Goal: Task Accomplishment & Management: Complete application form

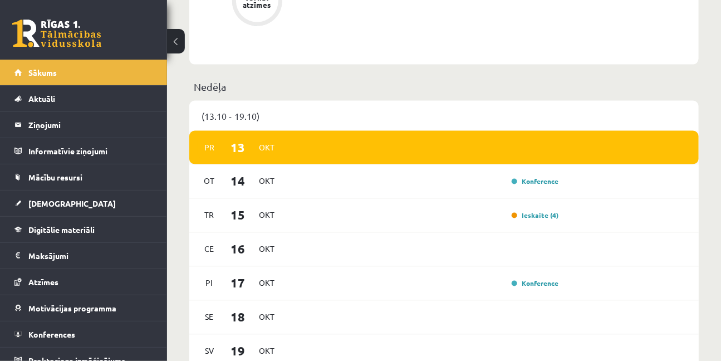
scroll to position [636, 0]
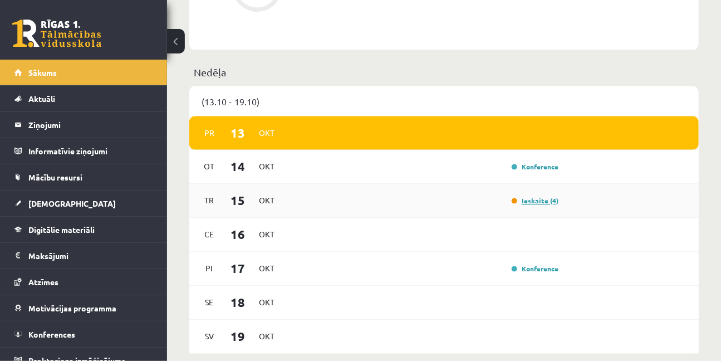
click at [543, 203] on link "Ieskaite (4)" at bounding box center [535, 201] width 47 height 9
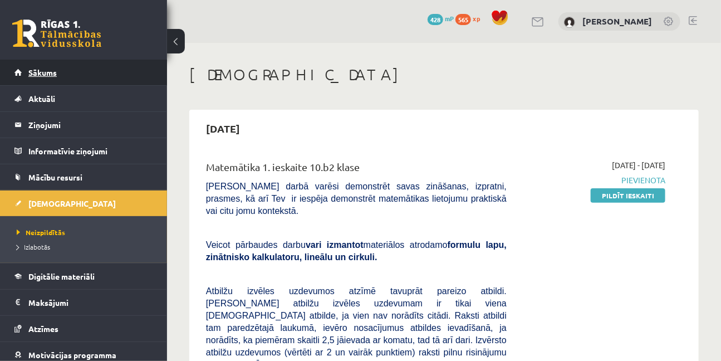
click at [59, 77] on link "Sākums" at bounding box center [83, 73] width 139 height 26
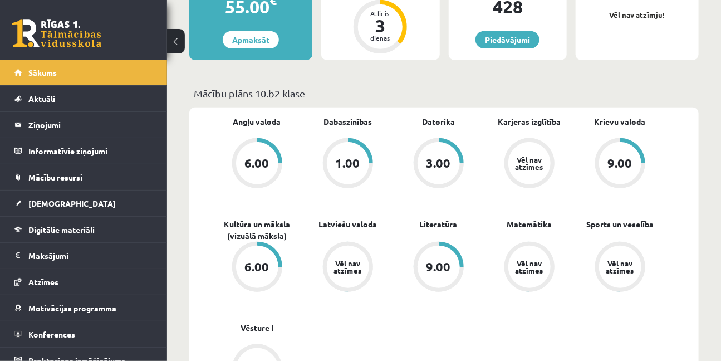
scroll to position [253, 0]
click at [523, 257] on div "Vēl nav atzīmes" at bounding box center [530, 267] width 42 height 42
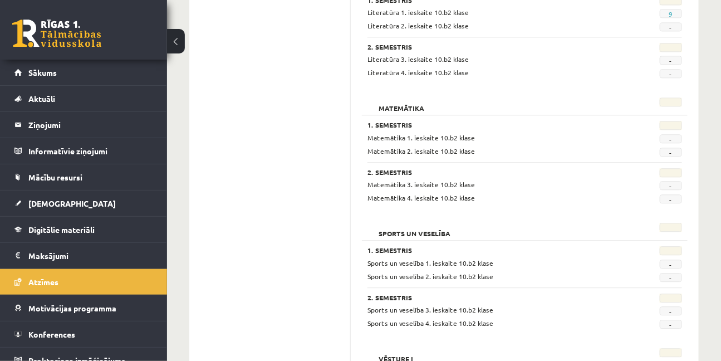
scroll to position [1101, 0]
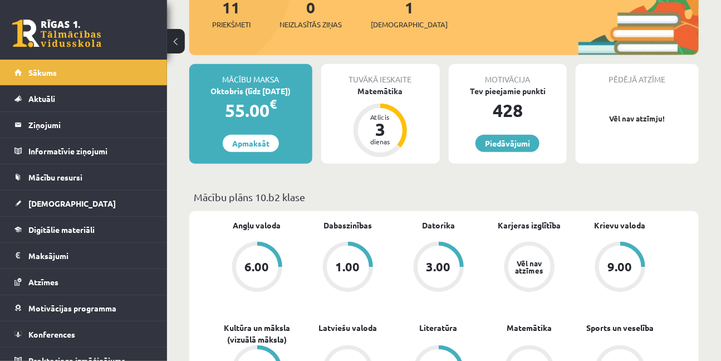
scroll to position [148, 0]
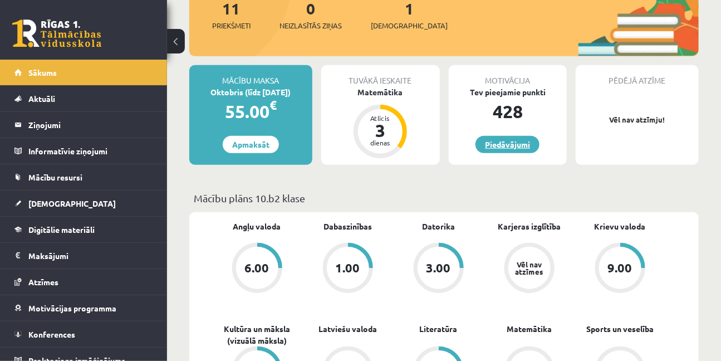
click at [505, 146] on link "Piedāvājumi" at bounding box center [508, 144] width 64 height 17
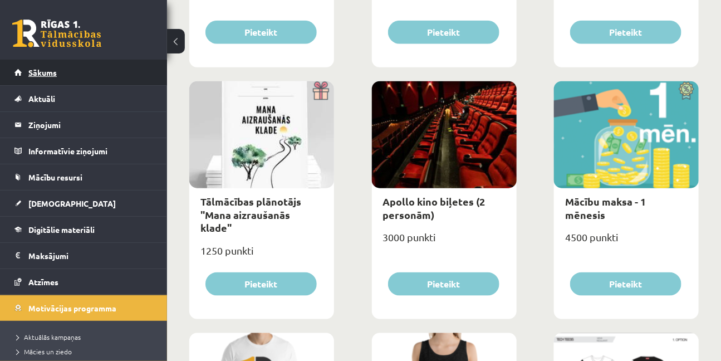
scroll to position [304, 0]
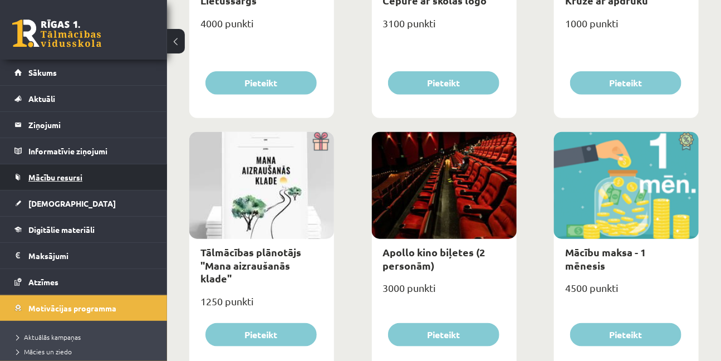
click at [40, 173] on span "Mācību resursi" at bounding box center [55, 177] width 54 height 10
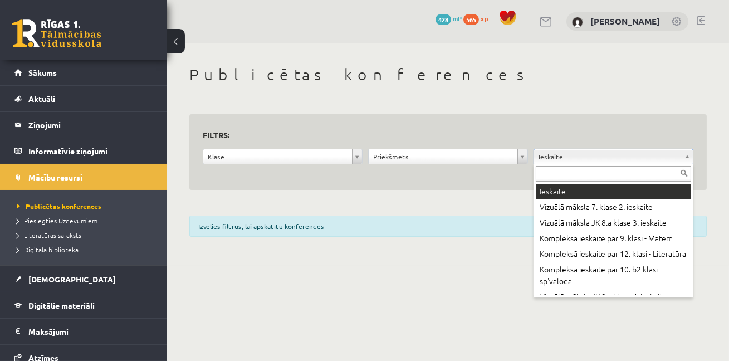
drag, startPoint x: 561, startPoint y: 161, endPoint x: 48, endPoint y: 79, distance: 519.0
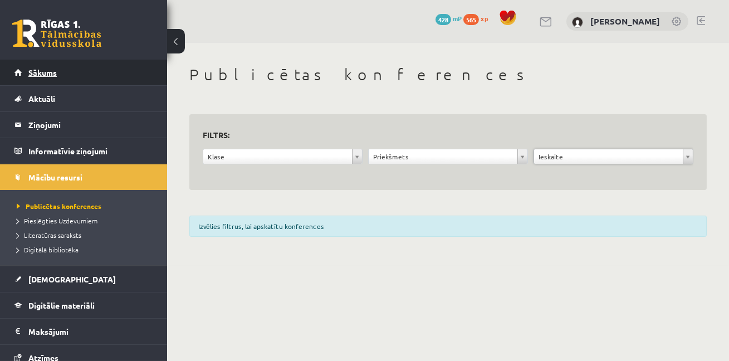
click at [48, 79] on link "Sākums" at bounding box center [83, 73] width 139 height 26
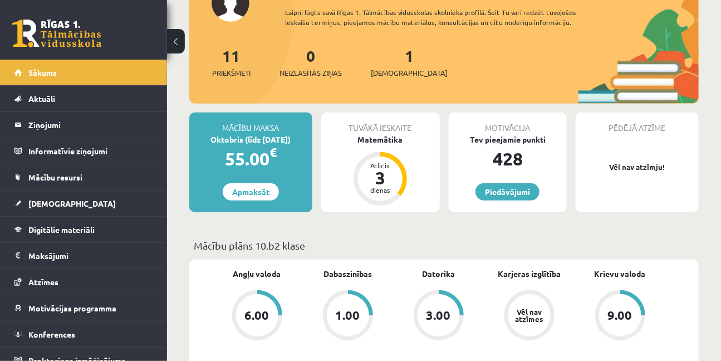
scroll to position [354, 0]
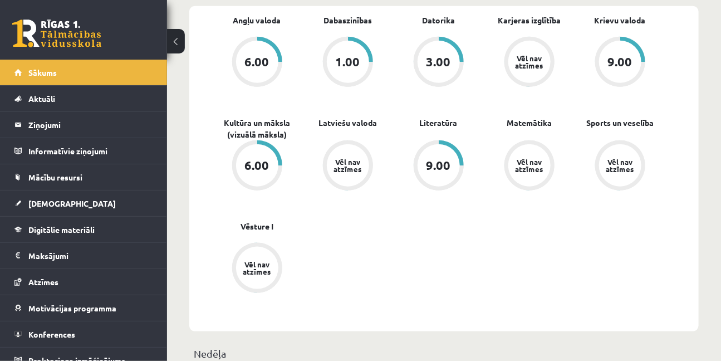
click at [427, 169] on div "9.00" at bounding box center [439, 165] width 25 height 12
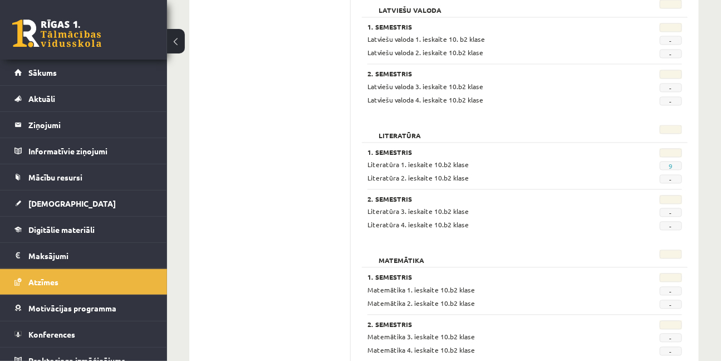
scroll to position [810, 0]
click at [670, 162] on link "9" at bounding box center [671, 166] width 4 height 9
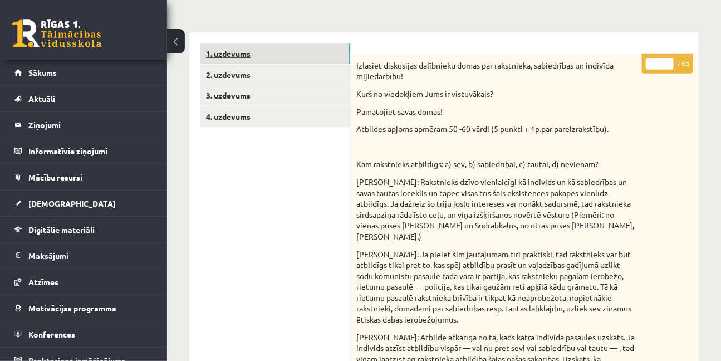
click at [223, 50] on link "1. uzdevums" at bounding box center [276, 53] width 150 height 21
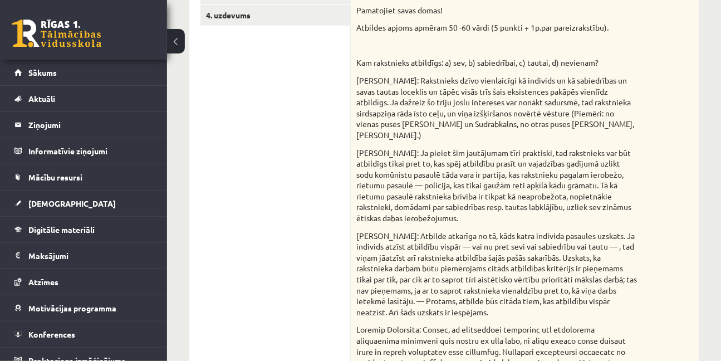
scroll to position [152, 0]
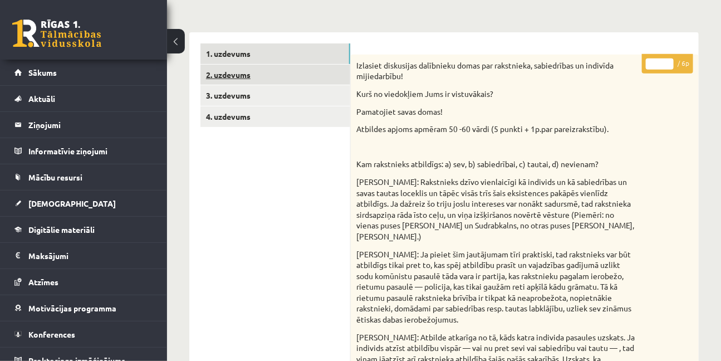
click at [219, 80] on link "2. uzdevums" at bounding box center [276, 75] width 150 height 21
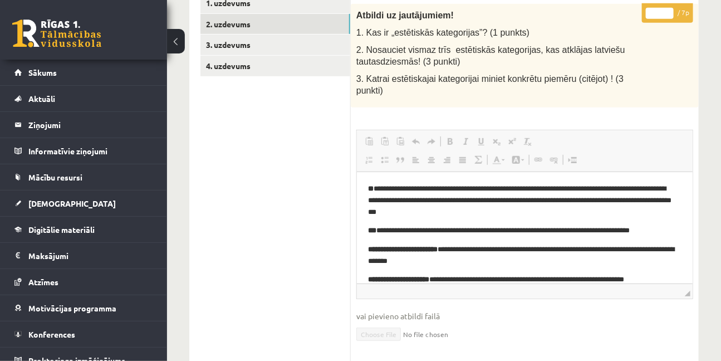
scroll to position [0, 0]
click at [235, 47] on link "3. uzdevums" at bounding box center [276, 45] width 150 height 21
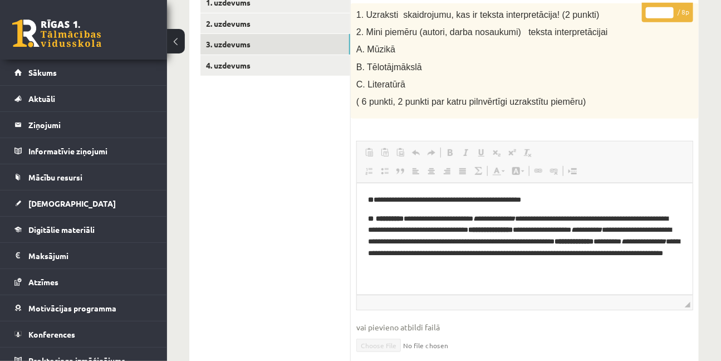
scroll to position [202, 0]
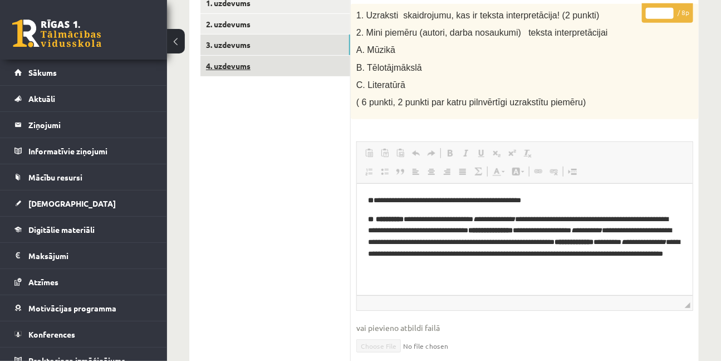
click at [228, 67] on link "4. uzdevums" at bounding box center [276, 66] width 150 height 21
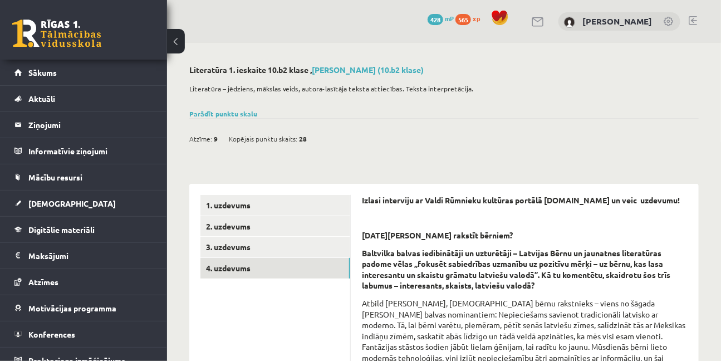
scroll to position [0, 0]
click at [64, 75] on link "Sākums" at bounding box center [83, 73] width 139 height 26
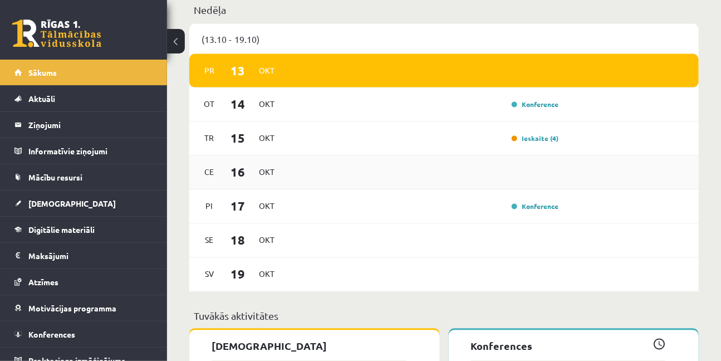
scroll to position [607, 0]
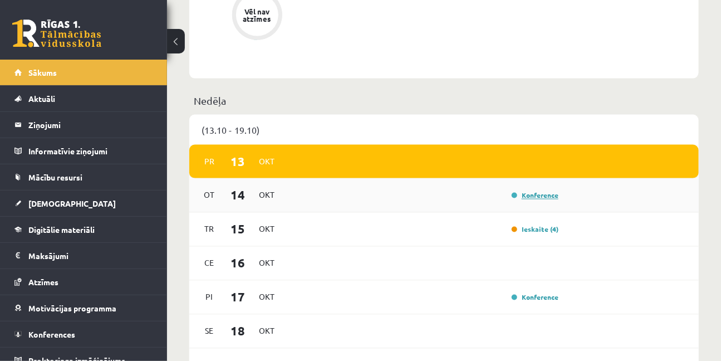
click at [545, 194] on link "Konference" at bounding box center [535, 195] width 47 height 9
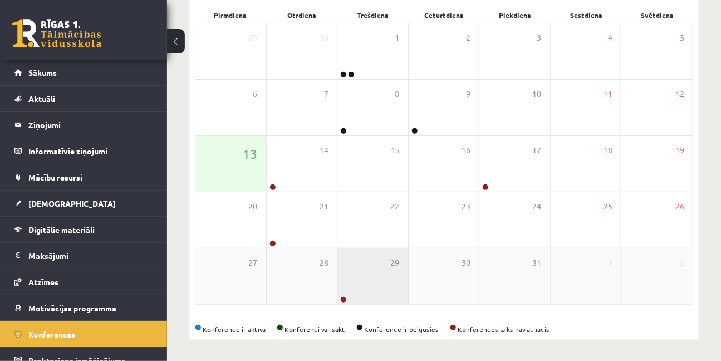
scroll to position [170, 0]
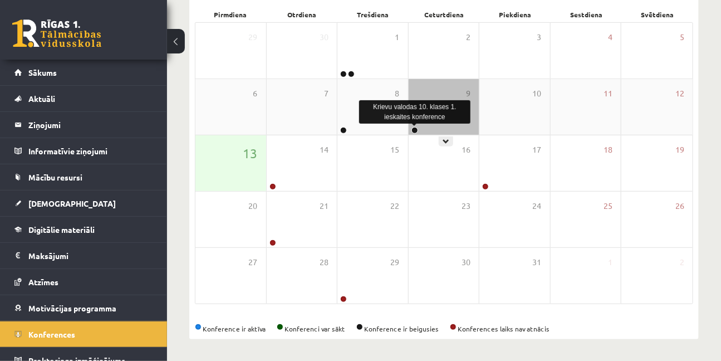
click at [413, 131] on link at bounding box center [415, 130] width 7 height 7
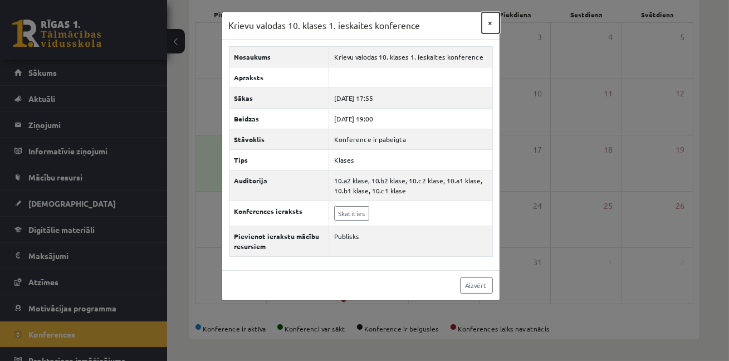
click at [490, 27] on button "×" at bounding box center [491, 22] width 18 height 21
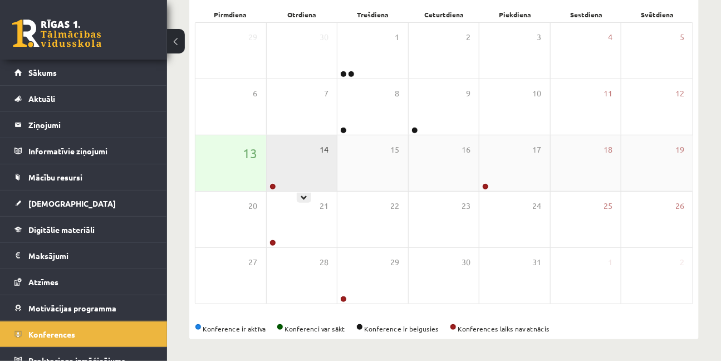
click at [320, 144] on span "14" at bounding box center [324, 150] width 9 height 12
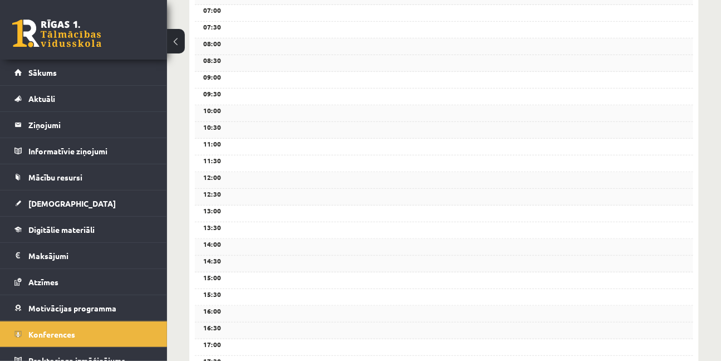
scroll to position [323, 0]
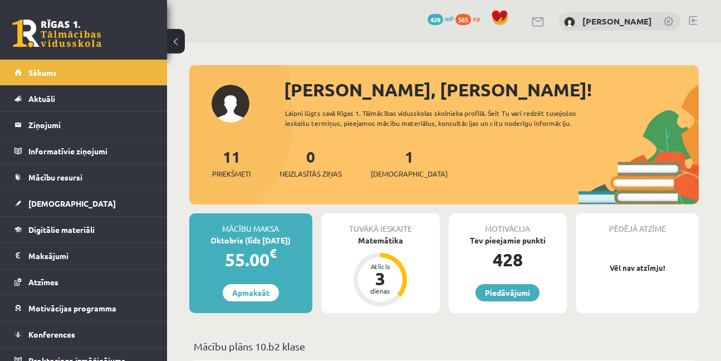
scroll to position [607, 0]
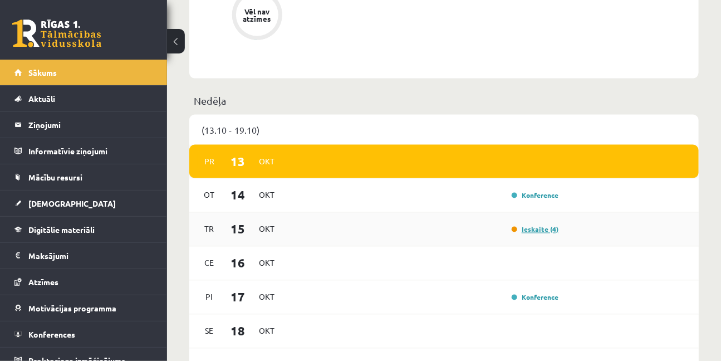
click at [540, 231] on link "Ieskaite (4)" at bounding box center [535, 229] width 47 height 9
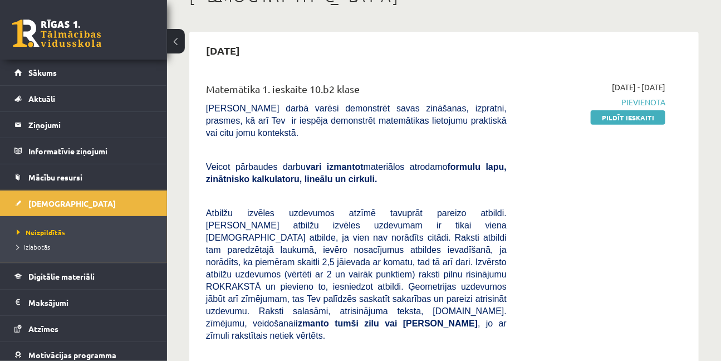
scroll to position [50, 0]
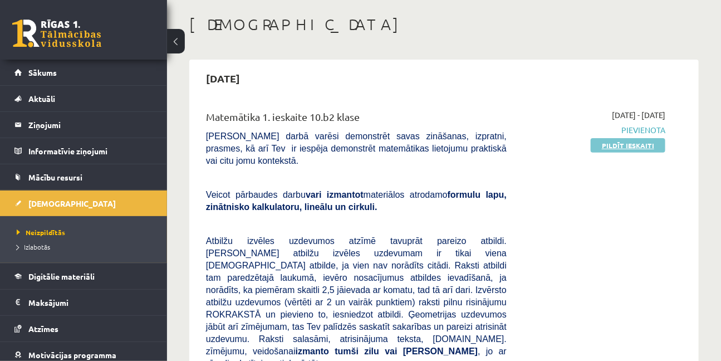
click at [629, 143] on link "Pildīt ieskaiti" at bounding box center [628, 145] width 75 height 14
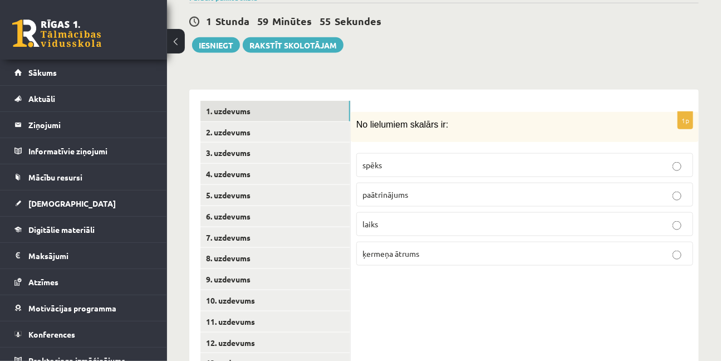
scroll to position [451, 0]
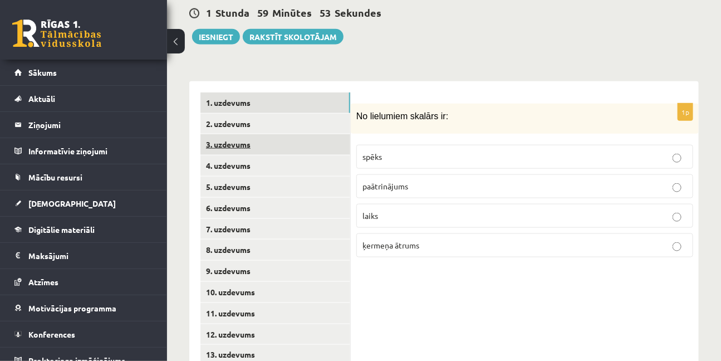
drag, startPoint x: 266, startPoint y: 90, endPoint x: 264, endPoint y: 96, distance: 6.4
click at [266, 114] on link "2. uzdevums" at bounding box center [276, 124] width 150 height 21
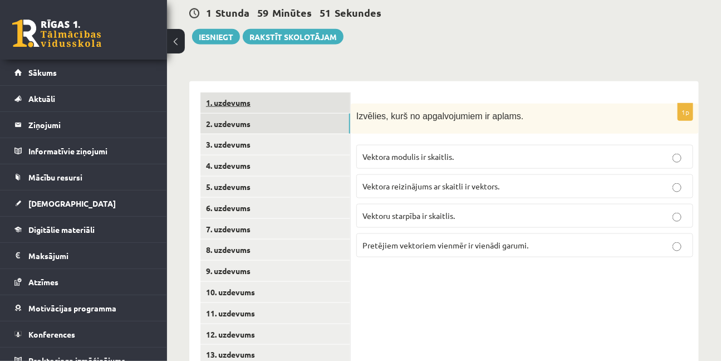
click at [258, 92] on link "1. uzdevums" at bounding box center [276, 102] width 150 height 21
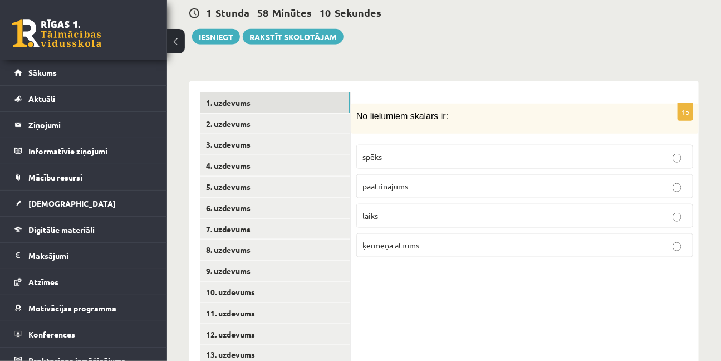
click at [683, 210] on p "laiks" at bounding box center [525, 216] width 325 height 12
click at [218, 114] on link "2. uzdevums" at bounding box center [276, 124] width 150 height 21
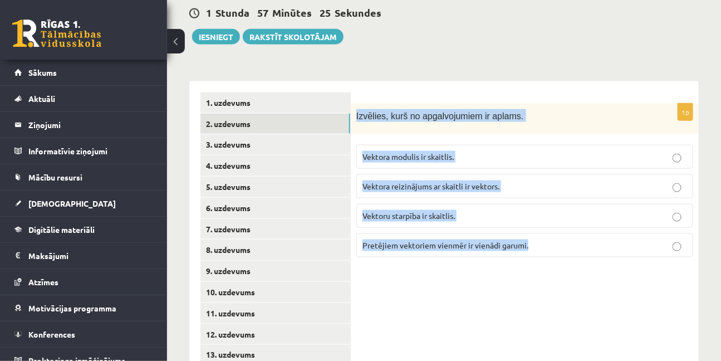
drag, startPoint x: 357, startPoint y: 76, endPoint x: 515, endPoint y: 176, distance: 186.5
click at [551, 223] on div "1p Izvēlies, kurš no apgalvojumiem ir aplams. Vektora modulis ir skaitlis. Vekt…" at bounding box center [525, 185] width 348 height 163
copy div "Izvēlies, kurš no apgalvojumiem ir aplams. Vektora modulis ir skaitlis. Vektora…"
click at [425, 253] on div "1p Izvēlies, kurš no apgalvojumiem ir aplams. Vektora modulis ir skaitlis. Vekt…" at bounding box center [525, 229] width 348 height 296
click at [432, 265] on div "1p Izvēlies, kurš no apgalvojumiem ir aplams. Vektora modulis ir skaitlis. Vekt…" at bounding box center [525, 229] width 348 height 296
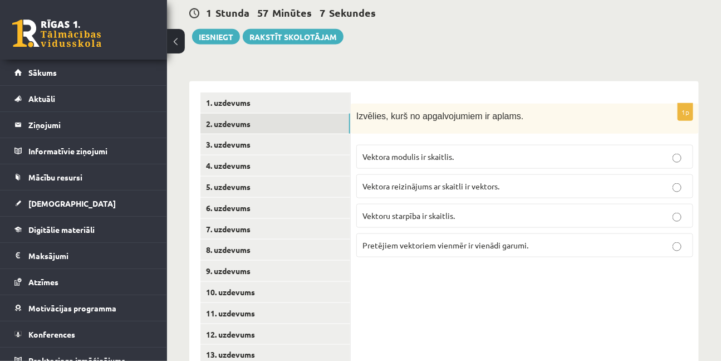
click at [511, 210] on p "Vektoru starpība ir skaitlis." at bounding box center [525, 216] width 325 height 12
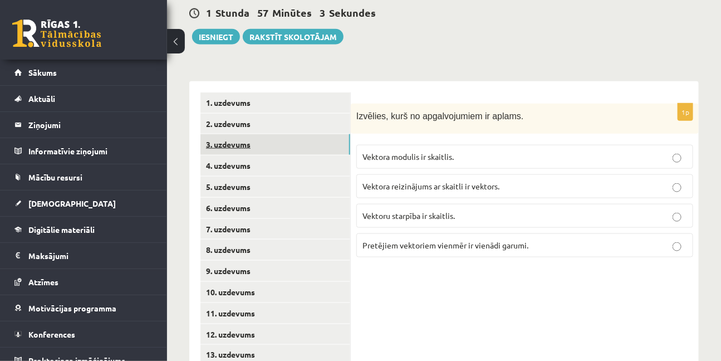
click at [230, 134] on link "3. uzdevums" at bounding box center [276, 144] width 150 height 21
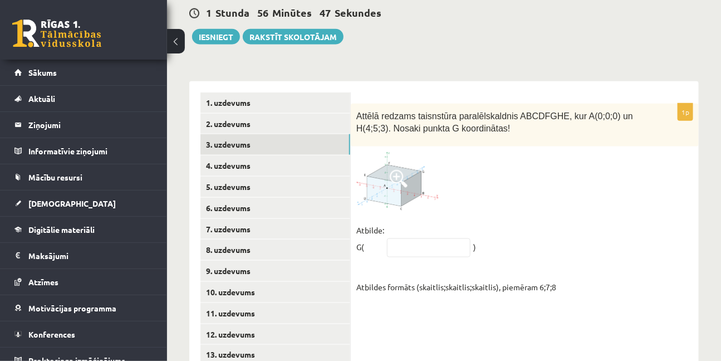
click at [388, 152] on img at bounding box center [399, 181] width 84 height 58
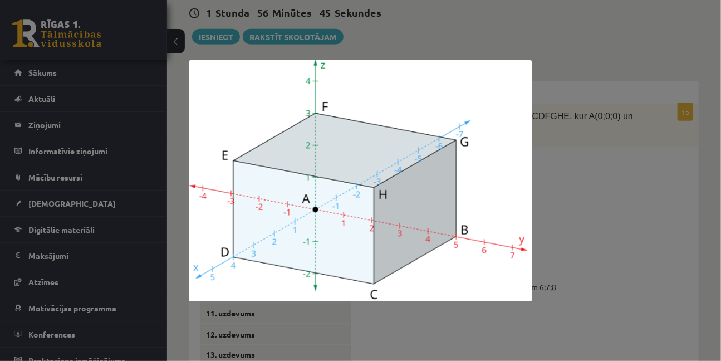
click at [616, 167] on div at bounding box center [360, 180] width 721 height 361
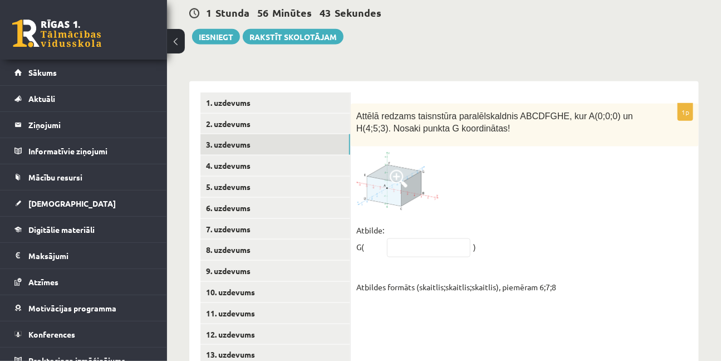
click at [408, 152] on img at bounding box center [399, 181] width 84 height 58
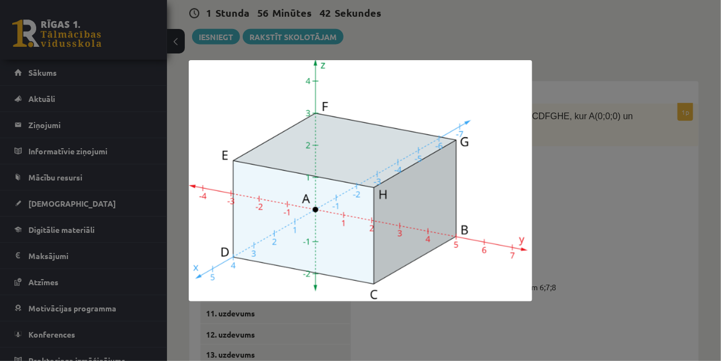
click at [590, 148] on div at bounding box center [360, 180] width 721 height 361
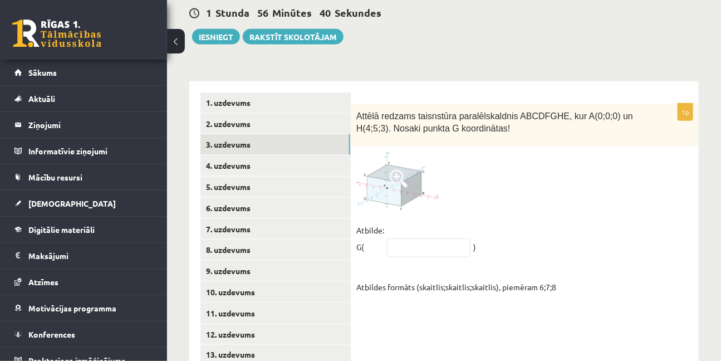
click at [417, 152] on img at bounding box center [399, 181] width 84 height 58
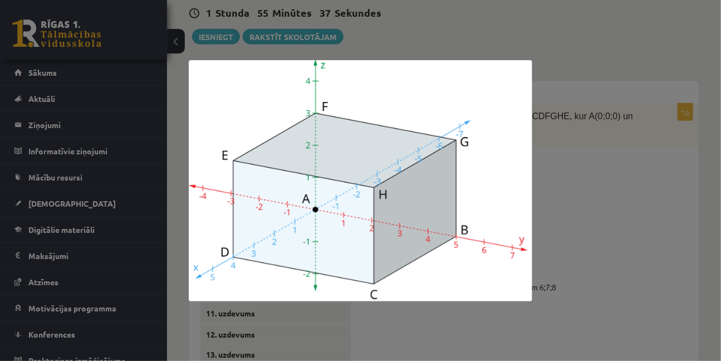
click at [562, 221] on div at bounding box center [360, 180] width 721 height 361
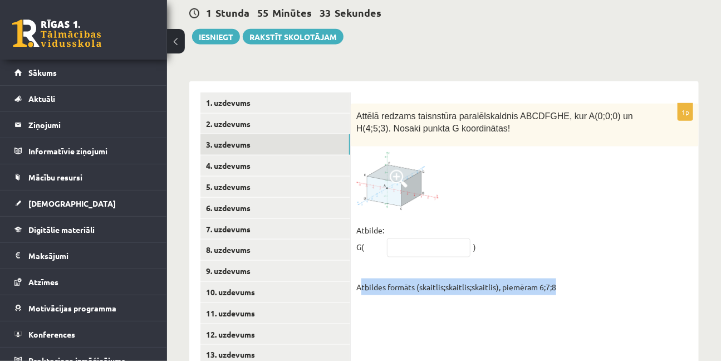
drag, startPoint x: 361, startPoint y: 250, endPoint x: 562, endPoint y: 251, distance: 201.1
click at [560, 251] on fieldset "Atbilde: G( ) Atbildes formāts (skaitlis;skaitlis;skaitlis), piemēram 6;7;8" at bounding box center [525, 259] width 337 height 74
click at [589, 246] on fieldset "Atbilde: G( ) Atbildes formāts (skaitlis;skaitlis;skaitlis), piemēram 6;7;8" at bounding box center [525, 259] width 337 height 74
click at [591, 251] on fieldset "Atbilde: G( ) Atbildes formāts (skaitlis;skaitlis;skaitlis), piemēram 6;7;8" at bounding box center [525, 259] width 337 height 74
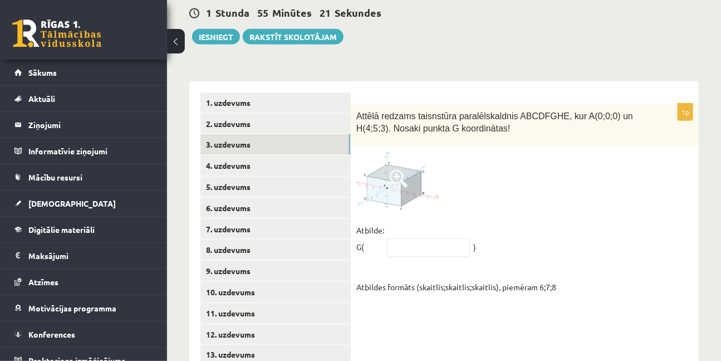
click at [403, 170] on span at bounding box center [399, 179] width 18 height 18
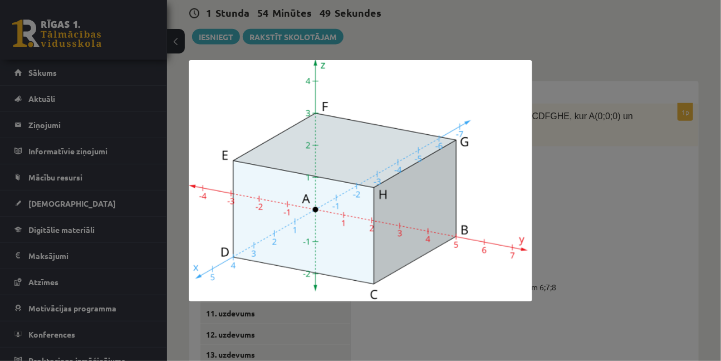
click at [599, 182] on div at bounding box center [360, 180] width 721 height 361
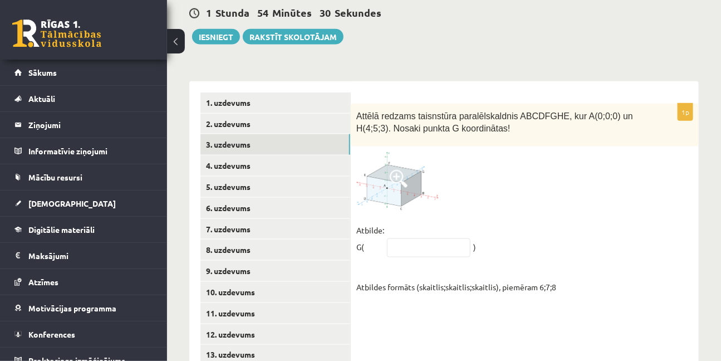
click at [392, 170] on span at bounding box center [399, 179] width 18 height 18
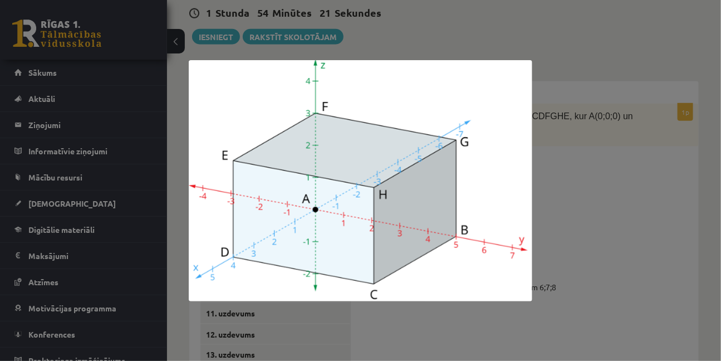
click at [655, 236] on div at bounding box center [360, 180] width 721 height 361
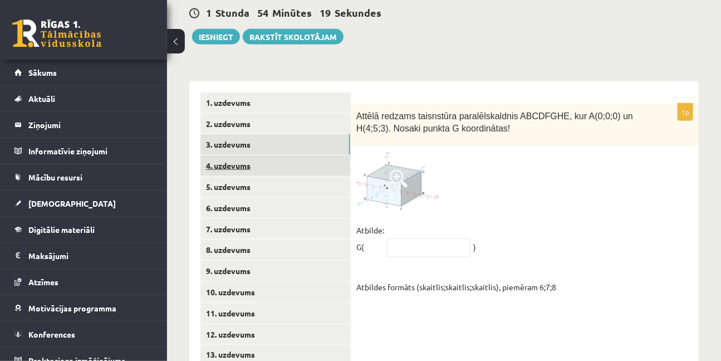
click at [212, 155] on link "4. uzdevums" at bounding box center [276, 165] width 150 height 21
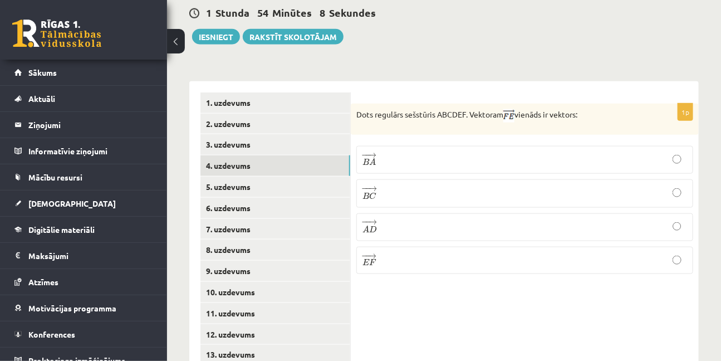
click at [363, 109] on p "Dots regulārs sešstūris ABCDEF. Vektoram vienāds ir vektors:" at bounding box center [497, 115] width 281 height 13
click at [679, 179] on label "− − → B C B C →" at bounding box center [525, 193] width 337 height 28
drag, startPoint x: 599, startPoint y: 304, endPoint x: 612, endPoint y: 266, distance: 40.2
click at [599, 302] on div "1p Dots regulārs sešstūris ABCDEF. Vektoram vienāds ir vektors: − − → B A B A →…" at bounding box center [525, 229] width 348 height 296
click at [278, 134] on link "3. uzdevums" at bounding box center [276, 144] width 150 height 21
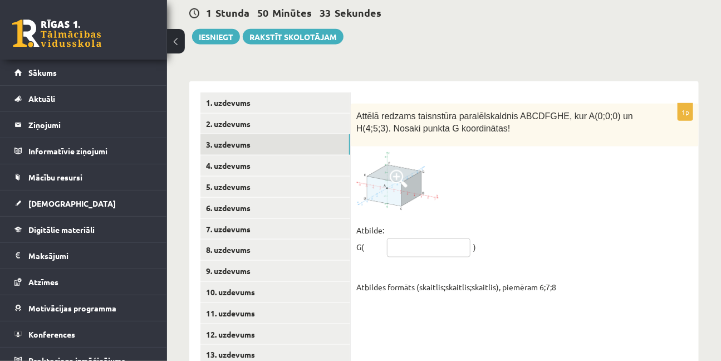
click at [426, 238] on input "text" at bounding box center [429, 247] width 84 height 19
drag, startPoint x: 543, startPoint y: 246, endPoint x: 560, endPoint y: 247, distance: 16.7
click at [560, 247] on fieldset "Atbilde: G( ) Atbildes formāts (skaitlis;skaitlis;skaitlis), piemēram 6;7;8" at bounding box center [525, 259] width 337 height 74
click at [550, 262] on div "1p Attēlā redzams taisnstūra paralēlskaldnis ABCDFGHE, kur A(0;0;0) un H(4;5;3)…" at bounding box center [525, 202] width 348 height 197
click at [538, 266] on div "1p Attēlā redzams taisnstūra paralēlskaldnis ABCDFGHE, kur A(0;0;0) un H(4;5;3)…" at bounding box center [525, 229] width 348 height 296
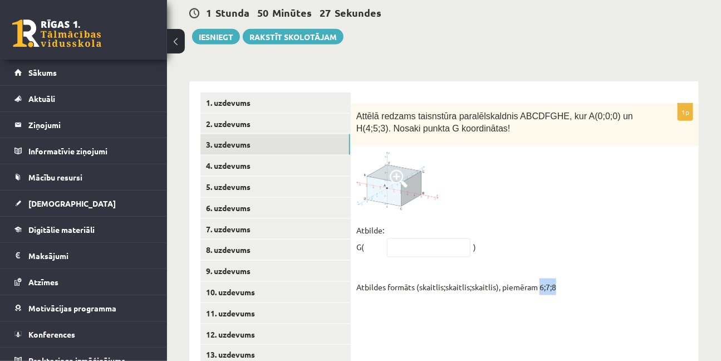
drag, startPoint x: 543, startPoint y: 248, endPoint x: 559, endPoint y: 248, distance: 16.2
click at [559, 248] on fieldset "Atbilde: G( ) Atbildes formāts (skaitlis;skaitlis;skaitlis), piemēram 6;7;8" at bounding box center [525, 259] width 337 height 74
copy fieldset "6;7;8"
paste input "*****"
click at [394, 238] on input "*****" at bounding box center [429, 247] width 84 height 19
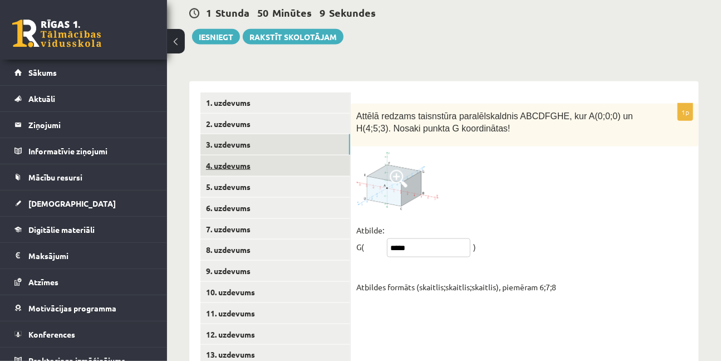
type input "*****"
click at [247, 155] on link "4. uzdevums" at bounding box center [276, 165] width 150 height 21
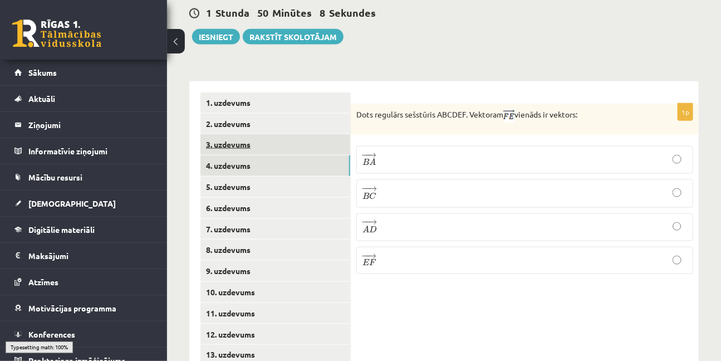
click at [247, 134] on link "3. uzdevums" at bounding box center [276, 144] width 150 height 21
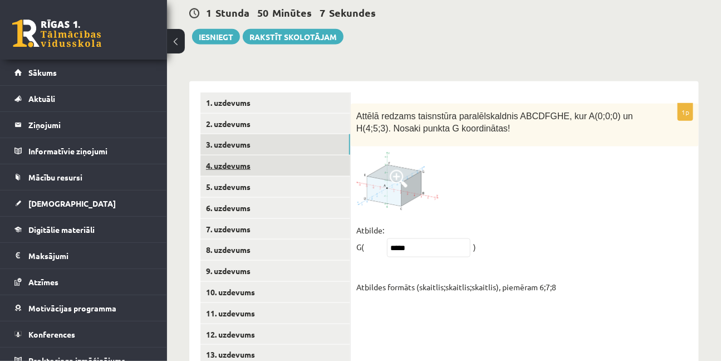
click at [239, 155] on link "4. uzdevums" at bounding box center [276, 165] width 150 height 21
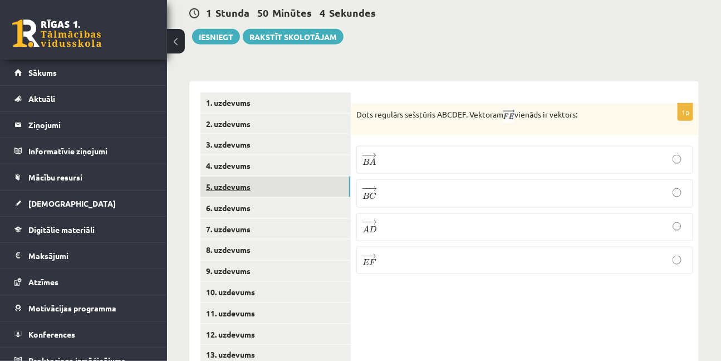
click at [235, 177] on link "5. uzdevums" at bounding box center [276, 187] width 150 height 21
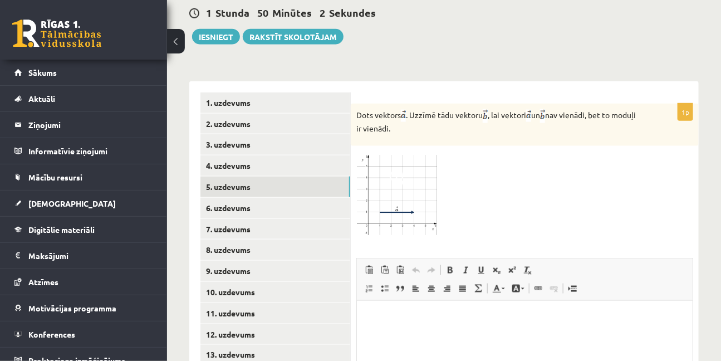
scroll to position [0, 0]
drag, startPoint x: 379, startPoint y: 78, endPoint x: 430, endPoint y: 81, distance: 51.4
click at [430, 109] on p "Dots vektors . Uzzīmē tādu vektoru , lai vektori un nav vienādi, bet to moduļi …" at bounding box center [497, 121] width 281 height 25
click at [476, 152] on div at bounding box center [525, 194] width 337 height 85
click at [255, 155] on link "4. uzdevums" at bounding box center [276, 165] width 150 height 21
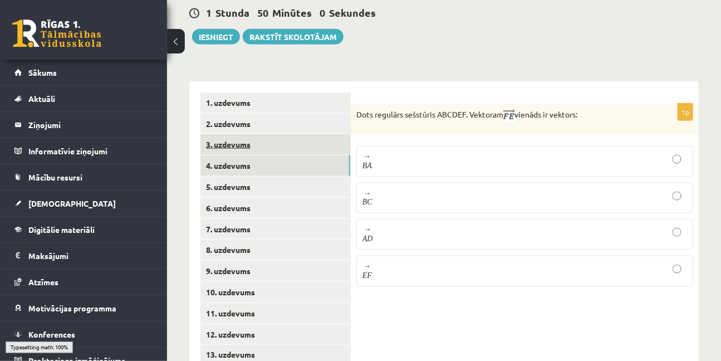
click at [245, 96] on ul "1. uzdevums 2. uzdevums 3. uzdevums 4. uzdevums 5. uzdevums 6. uzdevums 7. uzde…" at bounding box center [276, 229] width 150 height 274
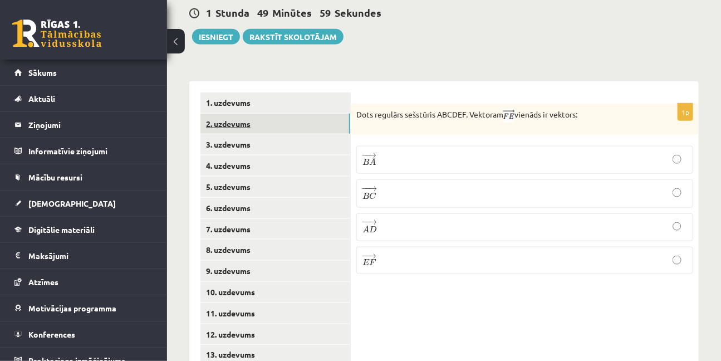
click at [243, 114] on link "2. uzdevums" at bounding box center [276, 124] width 150 height 21
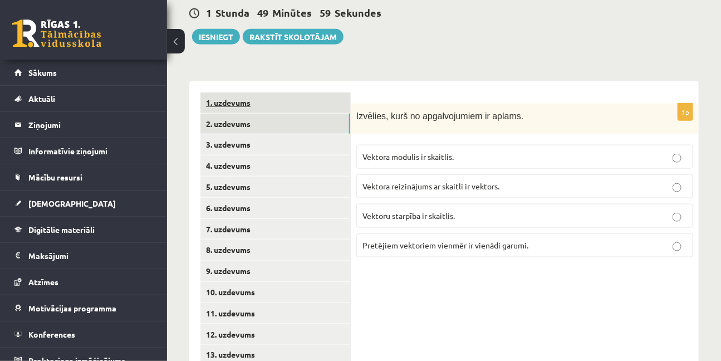
click at [240, 92] on link "1. uzdevums" at bounding box center [276, 102] width 150 height 21
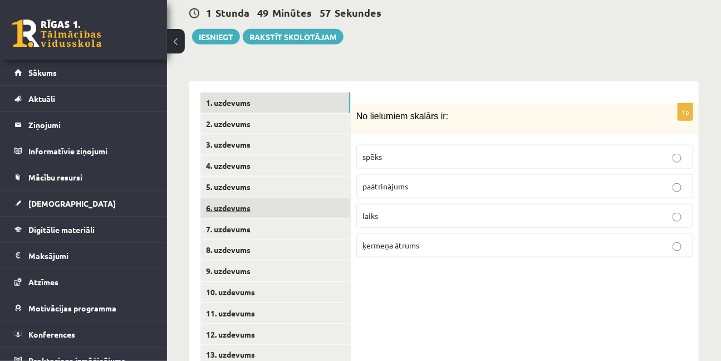
click at [237, 198] on link "6. uzdevums" at bounding box center [276, 208] width 150 height 21
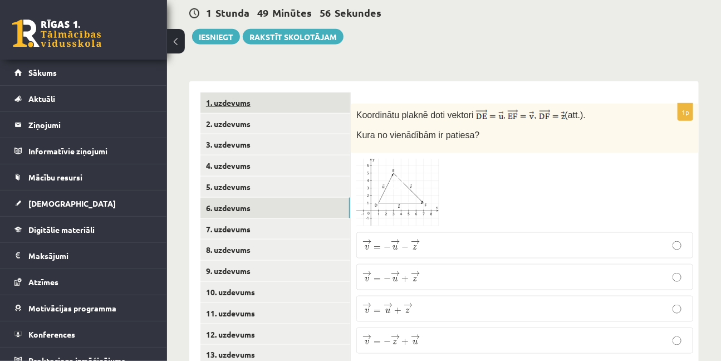
click at [238, 81] on div "1. uzdevums 2. uzdevums 3. uzdevums 4. uzdevums 5. uzdevums 6. uzdevums 7. uzde…" at bounding box center [270, 229] width 162 height 296
click at [237, 92] on link "1. uzdevums" at bounding box center [276, 102] width 150 height 21
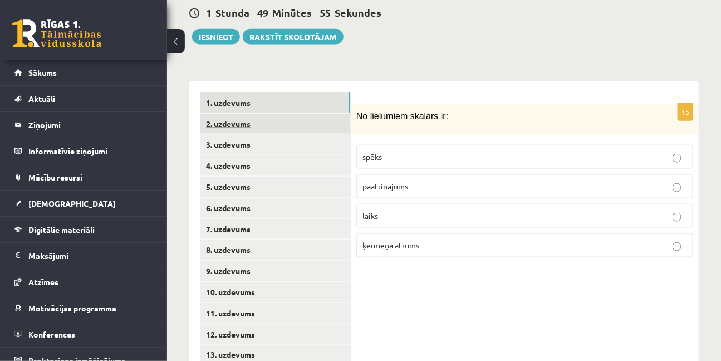
click at [236, 114] on link "2. uzdevums" at bounding box center [276, 124] width 150 height 21
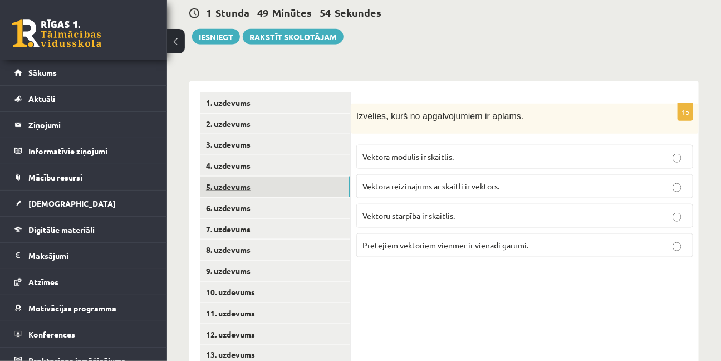
click at [236, 177] on link "5. uzdevums" at bounding box center [276, 187] width 150 height 21
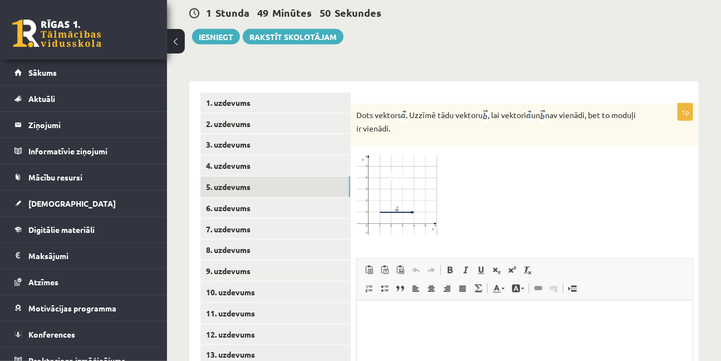
scroll to position [425, 0]
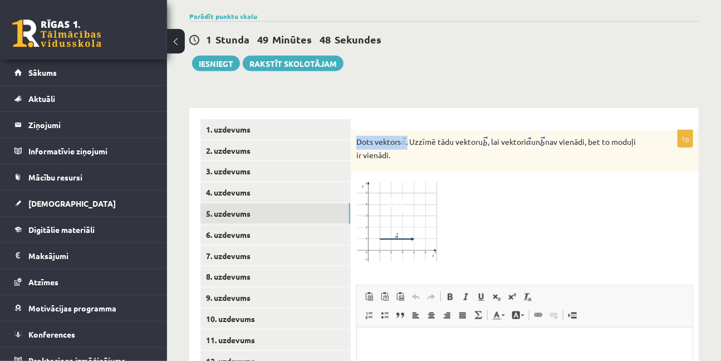
drag, startPoint x: 356, startPoint y: 99, endPoint x: 410, endPoint y: 105, distance: 54.4
click at [410, 130] on div "Dots vektors . Uzzīmē tādu vektoru , lai vektori un nav vienādi, bet to moduļi …" at bounding box center [525, 151] width 348 height 43
click at [419, 136] on p "Dots vektors . Uzzīmē tādu vektoru , lai vektori un nav vienādi, bet to moduļi …" at bounding box center [497, 148] width 281 height 25
click at [426, 136] on p "Dots vektors . Uzzīmē tādu vektoru , lai vektori un nav vienādi, bet to moduļi …" at bounding box center [497, 148] width 281 height 25
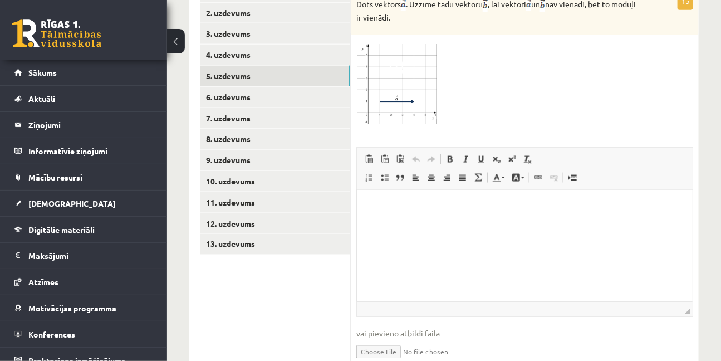
scroll to position [577, 0]
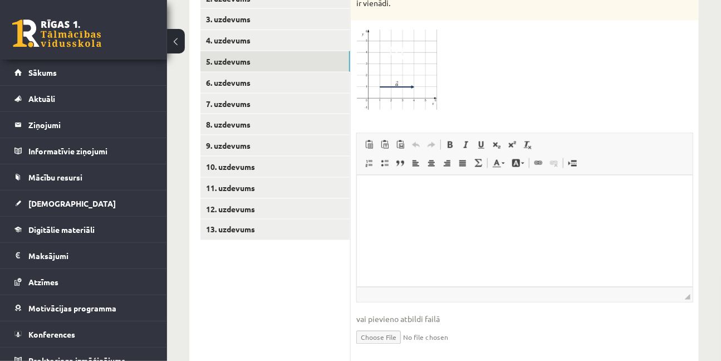
click at [441, 209] on html at bounding box center [525, 192] width 336 height 34
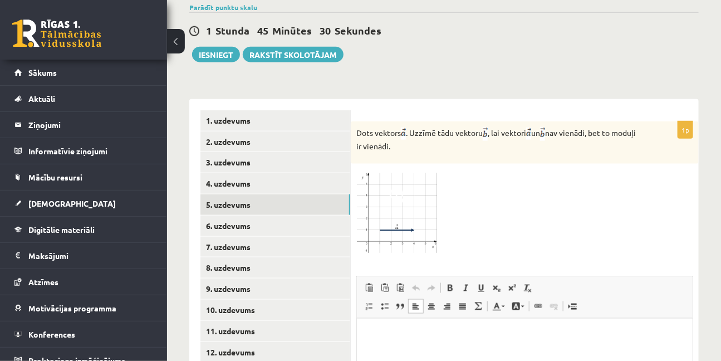
scroll to position [425, 0]
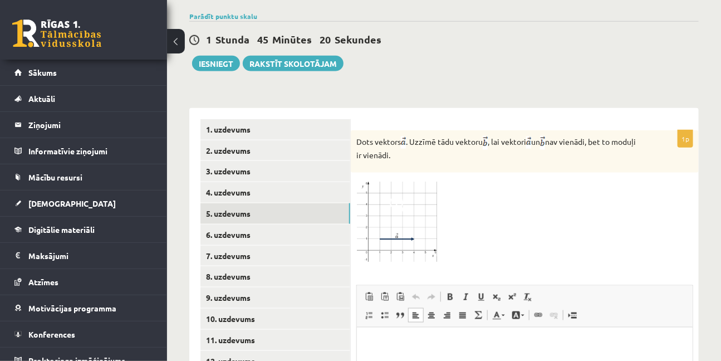
click at [170, 42] on button at bounding box center [176, 41] width 18 height 25
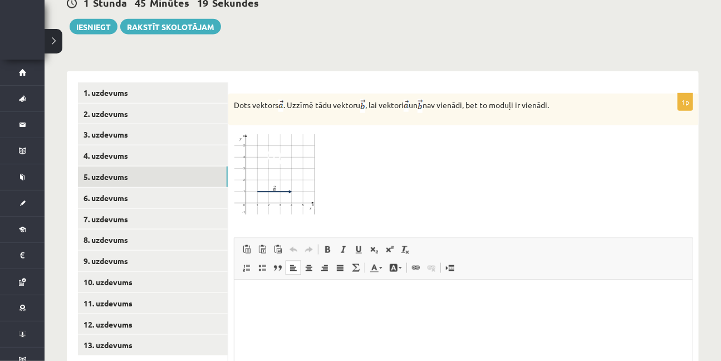
scroll to position [475, 0]
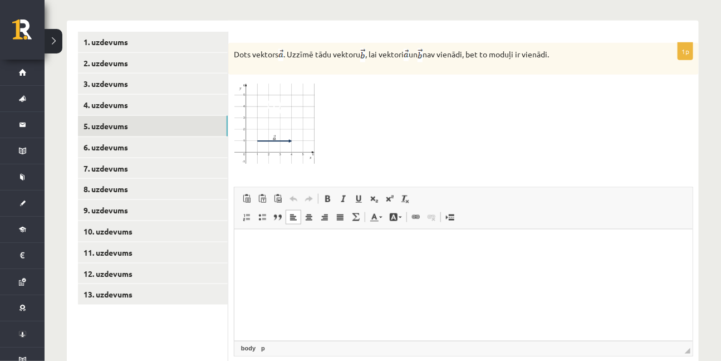
click at [270, 248] on p "Bagātinātā teksta redaktors, wiswyg-editor-user-answer-47433778586220" at bounding box center [463, 246] width 436 height 12
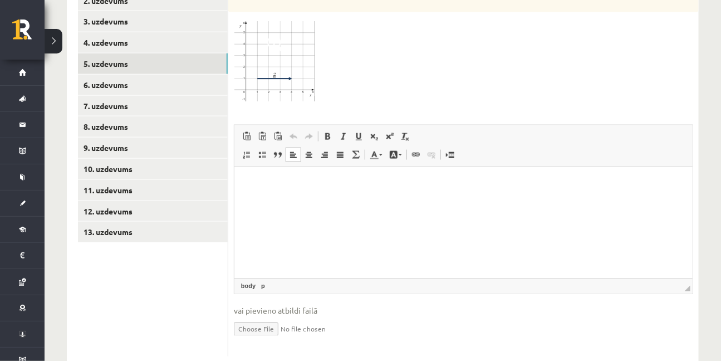
scroll to position [542, 0]
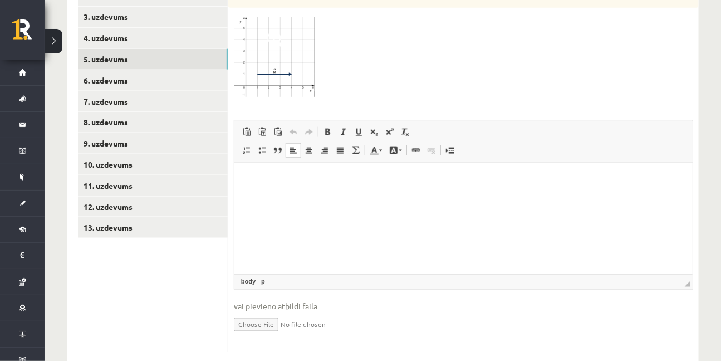
click at [556, 270] on fieldset "Rich Text Editor, wiswyg-editor-user-answer-47433778586220 Redaktora rīkjoslas …" at bounding box center [464, 233] width 460 height 226
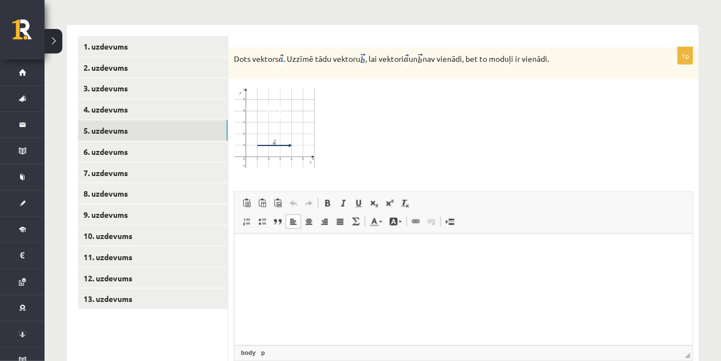
scroll to position [441, 0]
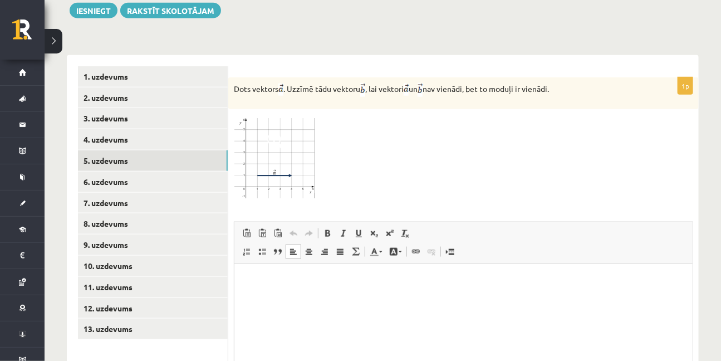
click at [277, 133] on span at bounding box center [276, 142] width 18 height 18
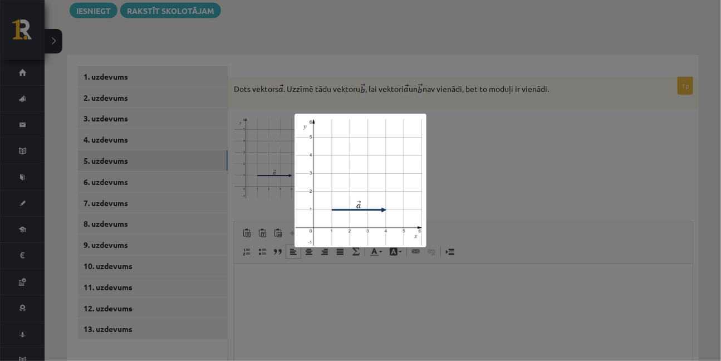
click at [496, 136] on div at bounding box center [360, 180] width 721 height 361
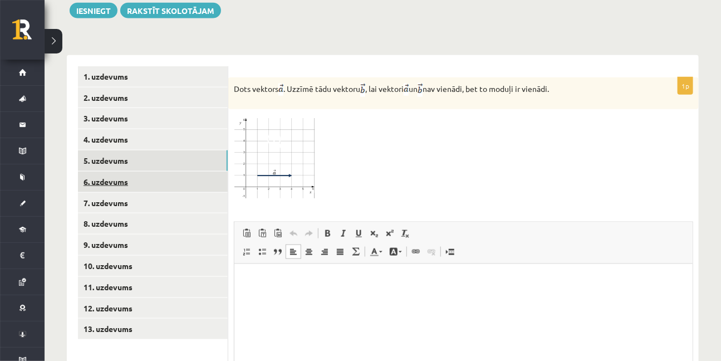
click at [120, 172] on link "6. uzdevums" at bounding box center [153, 182] width 150 height 21
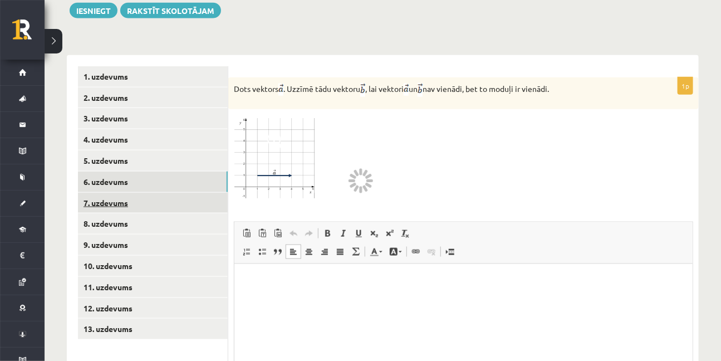
scroll to position [429, 0]
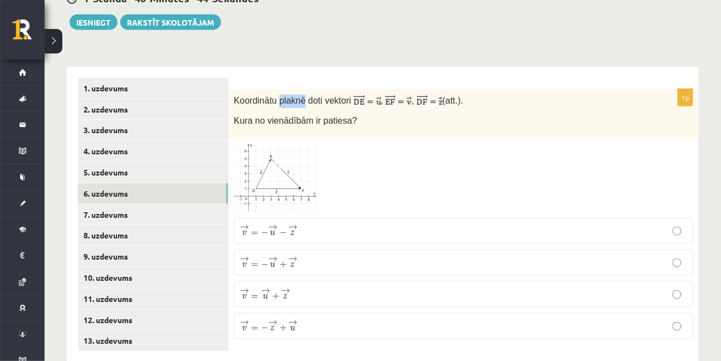
drag, startPoint x: 277, startPoint y: 77, endPoint x: 301, endPoint y: 75, distance: 24.1
click at [301, 96] on font "Koordinātu plaknē doti vektori" at bounding box center [293, 100] width 118 height 9
click at [335, 144] on div at bounding box center [464, 178] width 460 height 68
drag, startPoint x: 240, startPoint y: 96, endPoint x: 390, endPoint y: 106, distance: 150.7
click at [390, 106] on div "Koordinātu plaknē doti vektori , , (att.). Kura no vienādībām ir patiesa?" at bounding box center [463, 114] width 471 height 50
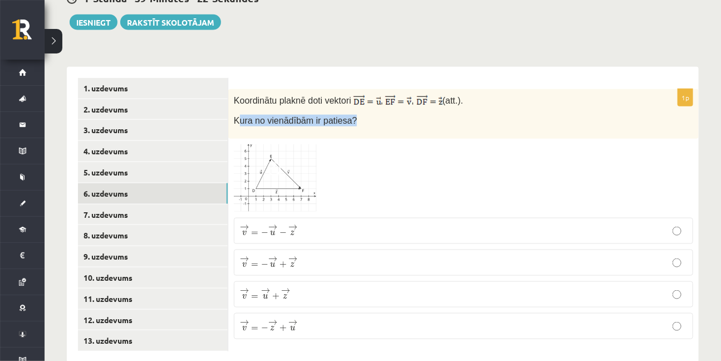
click at [396, 110] on div "Koordinātu plaknē doti vektori , , (att.). Kura no vienādībām ir patiesa?" at bounding box center [463, 114] width 471 height 50
click at [389, 113] on div "Koordinātu plaknē doti vektori , , (att.). Kura no vienādībām ir patiesa?" at bounding box center [463, 114] width 471 height 50
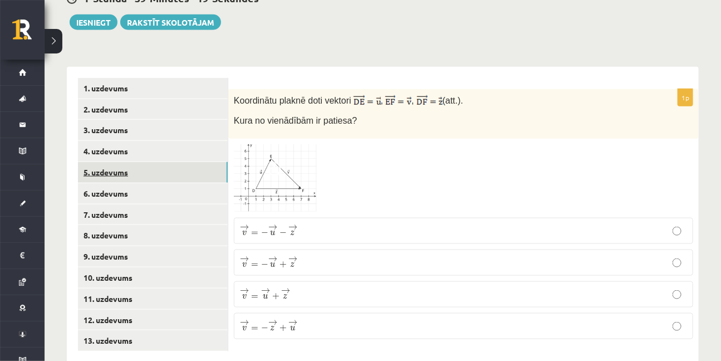
click at [120, 162] on link "5. uzdevums" at bounding box center [153, 172] width 150 height 21
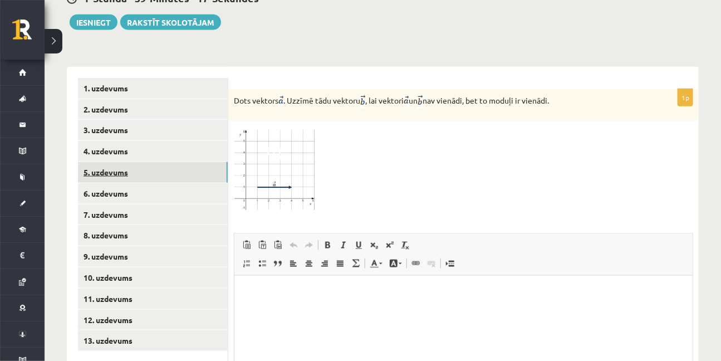
scroll to position [0, 0]
click at [119, 183] on link "6. uzdevums" at bounding box center [153, 193] width 150 height 21
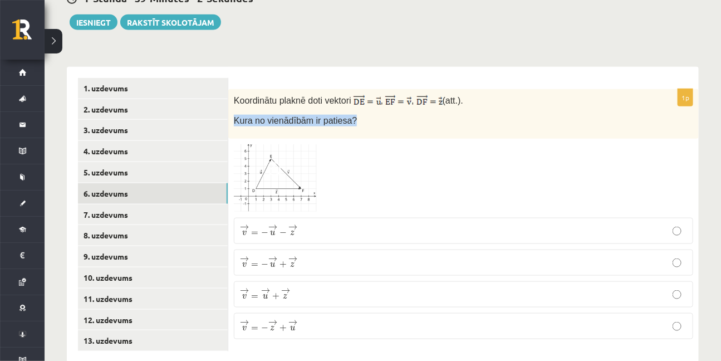
drag, startPoint x: 240, startPoint y: 97, endPoint x: 348, endPoint y: 102, distance: 107.6
click at [346, 102] on div "Koordinātu plaknē doti vektori , , (att.). Kura no vienādībām ir patiesa?" at bounding box center [463, 114] width 471 height 50
click at [352, 115] on p "Kura no vienādībām ir patiesa?" at bounding box center [436, 121] width 404 height 12
click at [393, 180] on div at bounding box center [464, 178] width 460 height 68
click at [272, 162] on span at bounding box center [276, 171] width 18 height 18
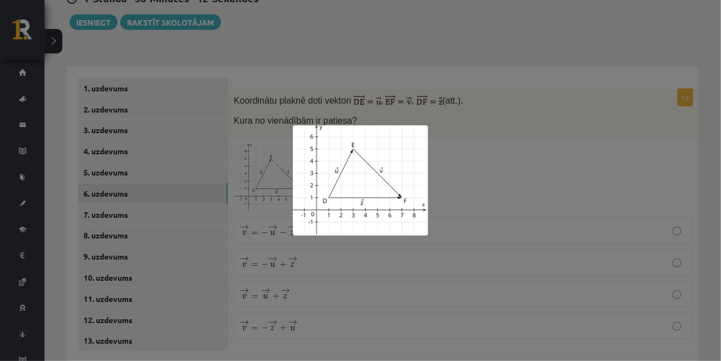
click at [472, 157] on div at bounding box center [360, 180] width 721 height 361
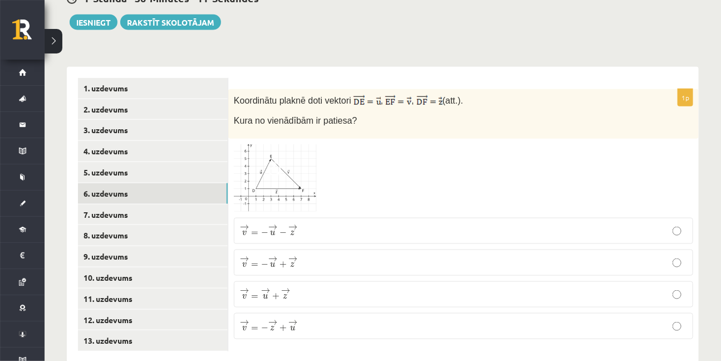
click at [324, 319] on p "→ v = − → z + → u v → = − z → + u →" at bounding box center [463, 326] width 447 height 14
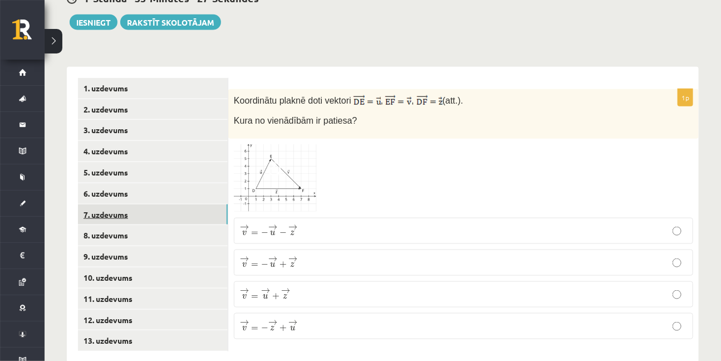
click at [117, 204] on link "7. uzdevums" at bounding box center [153, 214] width 150 height 21
click at [292, 163] on img at bounding box center [276, 179] width 84 height 68
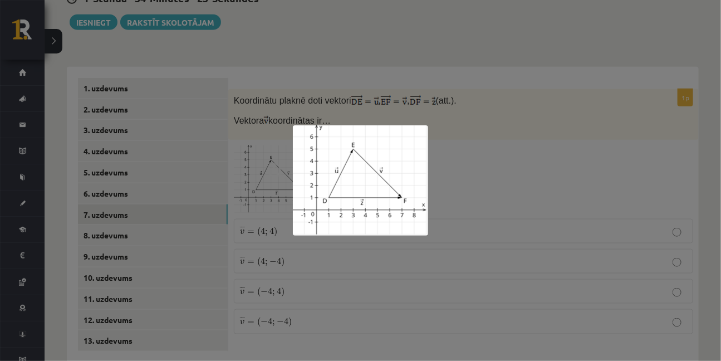
click at [564, 144] on div at bounding box center [360, 180] width 721 height 361
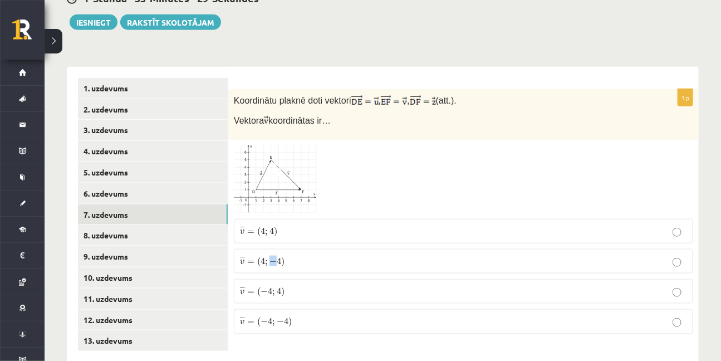
click at [274, 258] on span "−" at bounding box center [273, 261] width 7 height 7
click at [323, 249] on label "¯ ¯ ¯ v = ( 4 ; − 4 ) v ¯ = ( 4 ; − 4 )" at bounding box center [464, 261] width 460 height 25
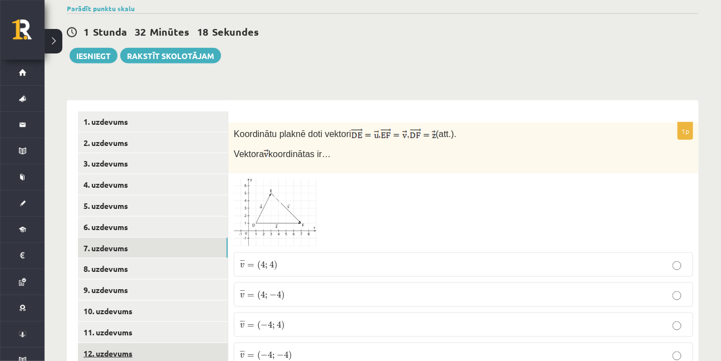
scroll to position [396, 0]
click at [292, 182] on img at bounding box center [276, 213] width 84 height 68
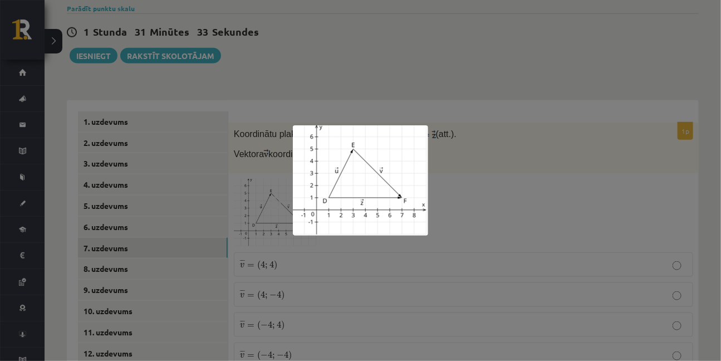
click at [578, 162] on div at bounding box center [360, 180] width 721 height 361
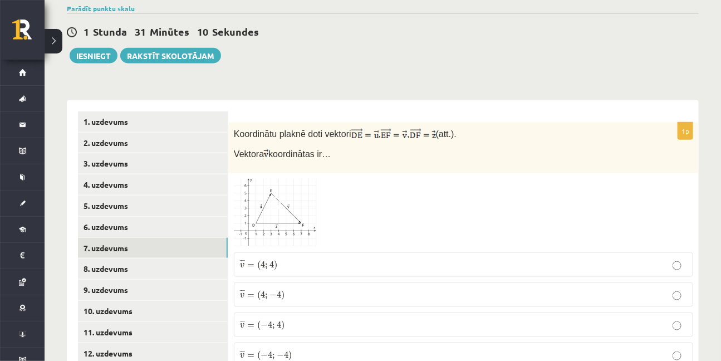
click at [265, 188] on img at bounding box center [276, 213] width 84 height 68
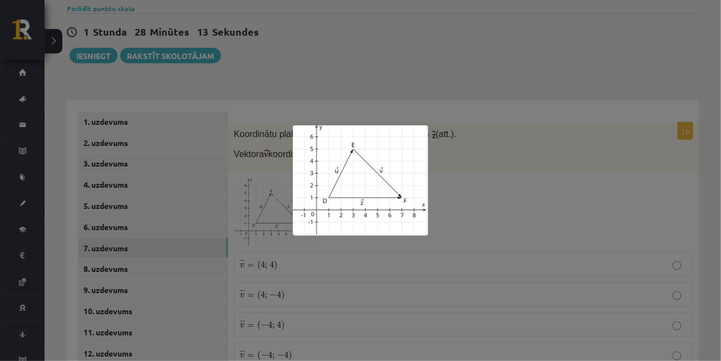
click at [360, 290] on div at bounding box center [360, 180] width 721 height 361
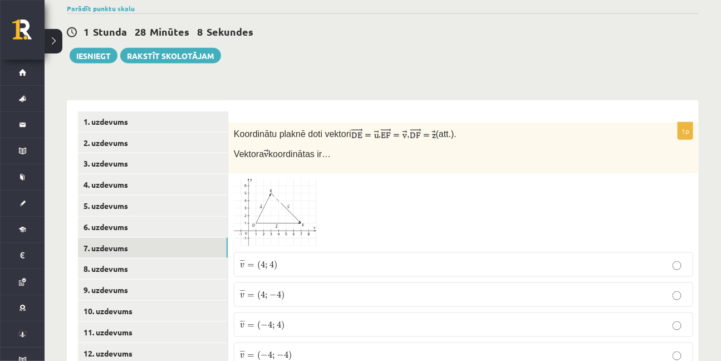
click at [293, 319] on p "¯ ¯ ¯ v = ( − 4 ; 4 ) v ¯ = ( − 4 ; 4 )" at bounding box center [463, 325] width 447 height 12
click at [265, 179] on img at bounding box center [276, 213] width 84 height 68
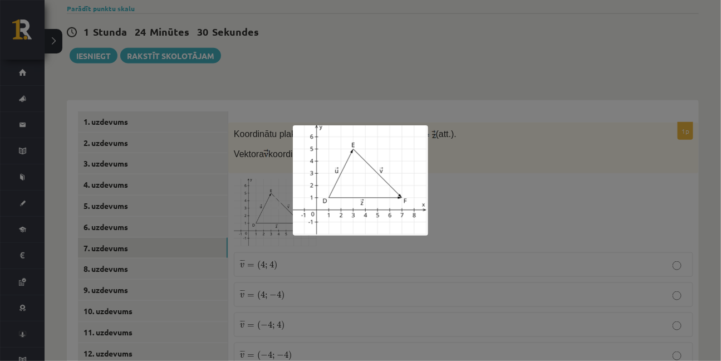
click at [536, 163] on div at bounding box center [360, 180] width 721 height 361
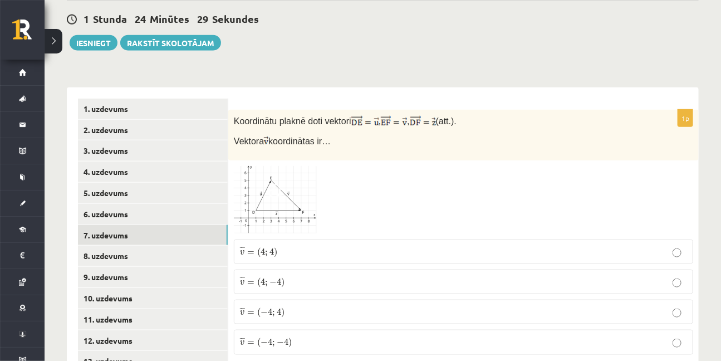
scroll to position [429, 0]
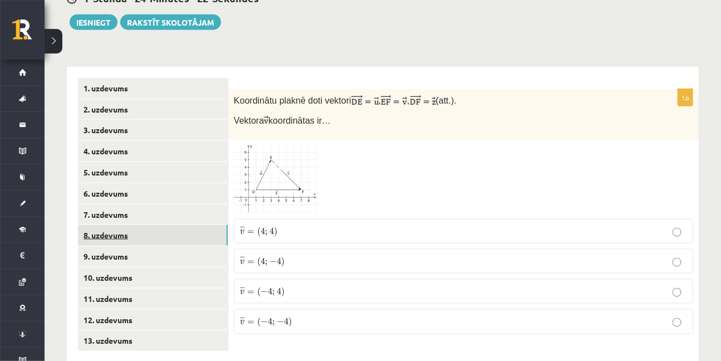
click at [168, 225] on link "8. uzdevums" at bounding box center [153, 235] width 150 height 21
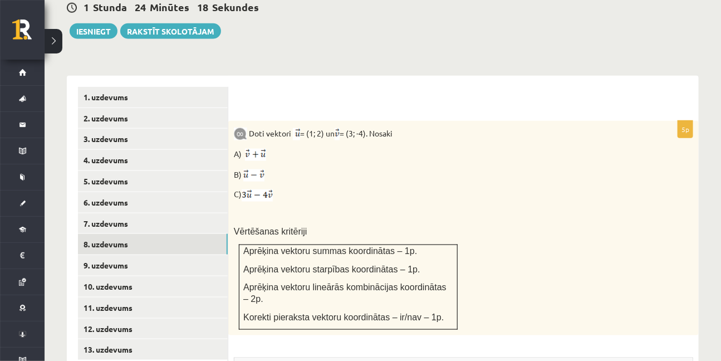
scroll to position [479, 0]
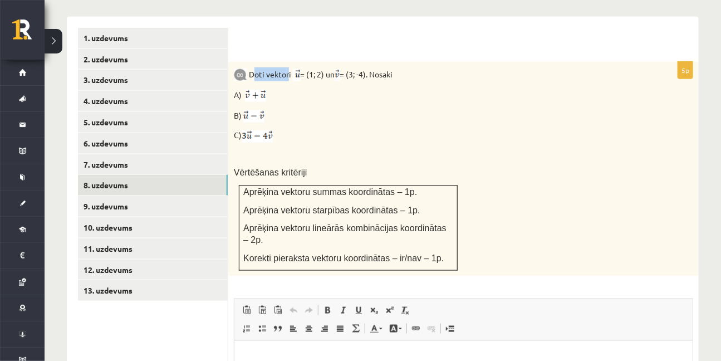
drag, startPoint x: 258, startPoint y: 50, endPoint x: 309, endPoint y: 56, distance: 50.5
click at [289, 67] on p "Doti vektori = (1; 2) un = (3; -4). Nosaki" at bounding box center [436, 74] width 404 height 14
click at [497, 109] on p "B)" at bounding box center [436, 116] width 404 height 14
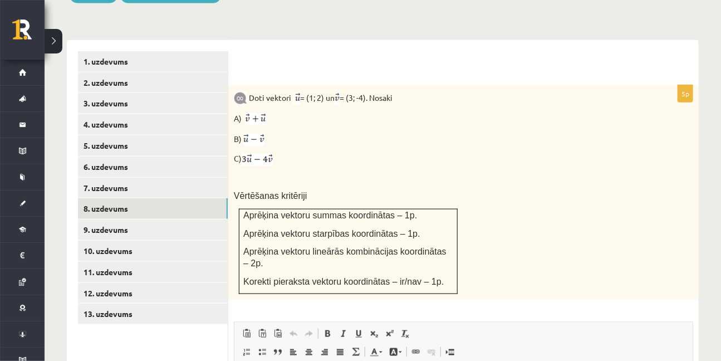
scroll to position [456, 0]
drag, startPoint x: 308, startPoint y: 74, endPoint x: 364, endPoint y: 86, distance: 57.6
click at [375, 91] on p "Doti vektori = (1; 2) un = (3; -4). Nosaki" at bounding box center [436, 98] width 404 height 14
click at [359, 111] on p "A)" at bounding box center [436, 118] width 404 height 14
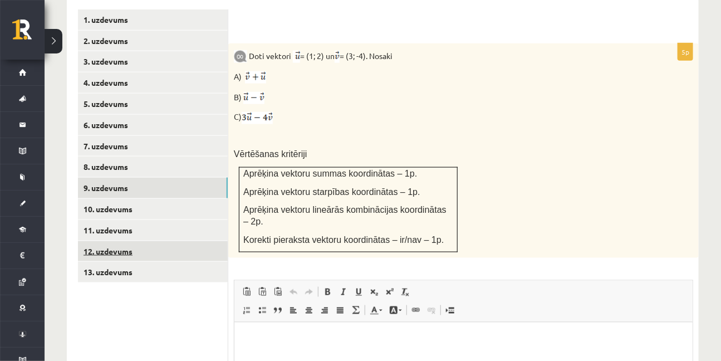
scroll to position [548, 0]
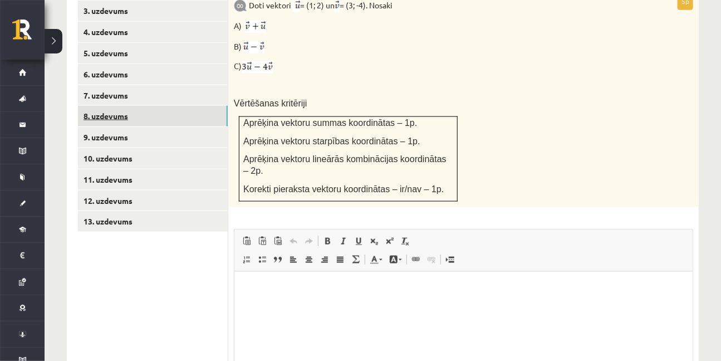
click at [107, 106] on link "8. uzdevums" at bounding box center [153, 116] width 150 height 21
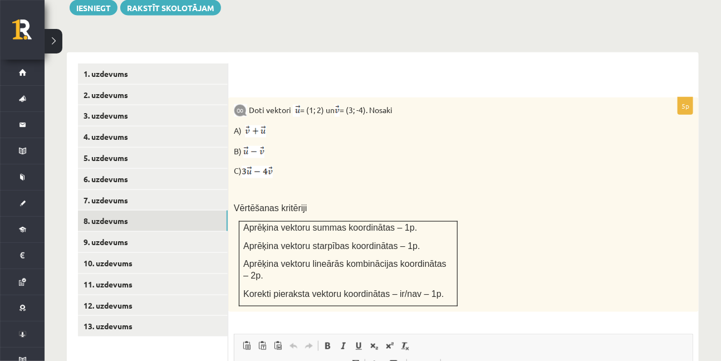
scroll to position [432, 0]
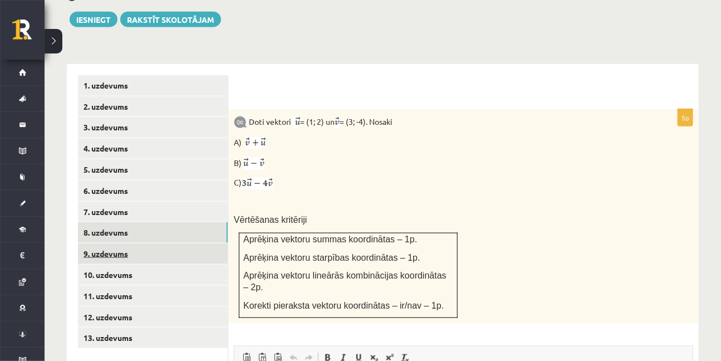
click at [97, 243] on link "9. uzdevums" at bounding box center [153, 253] width 150 height 21
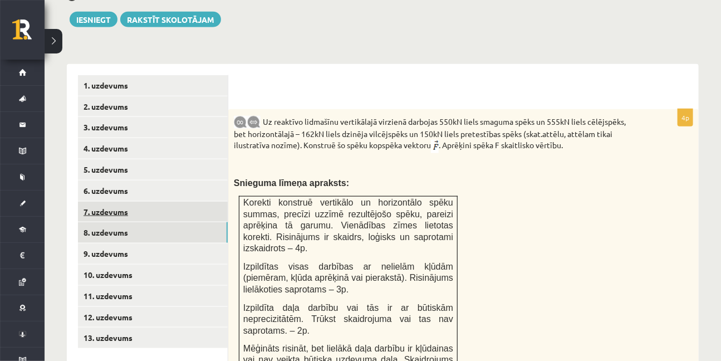
click at [113, 202] on link "7. uzdevums" at bounding box center [153, 212] width 150 height 21
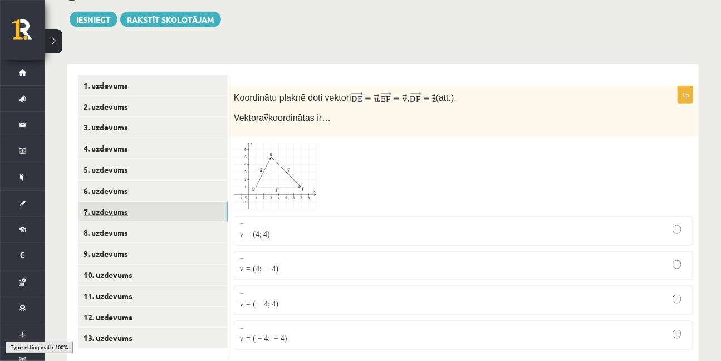
scroll to position [429, 0]
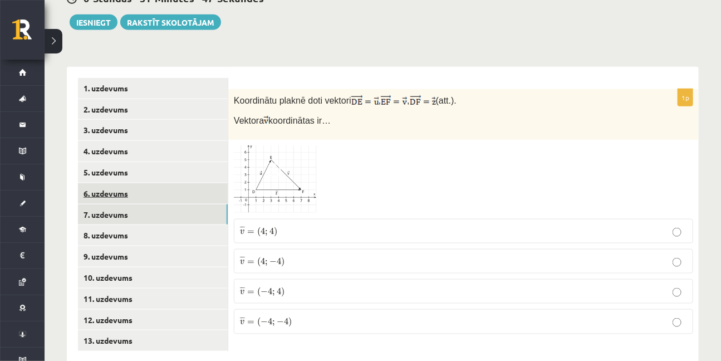
click at [103, 183] on link "6. uzdevums" at bounding box center [153, 193] width 150 height 21
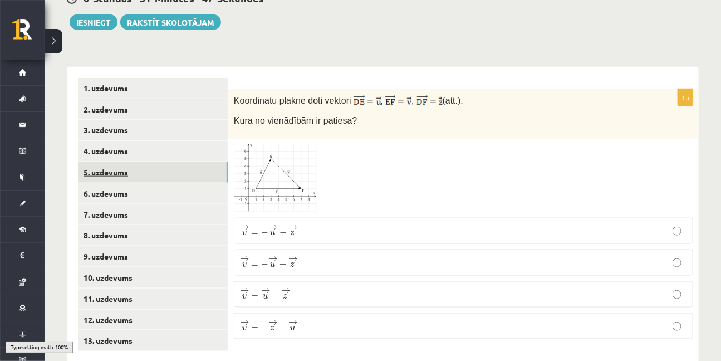
click at [109, 162] on link "5. uzdevums" at bounding box center [153, 172] width 150 height 21
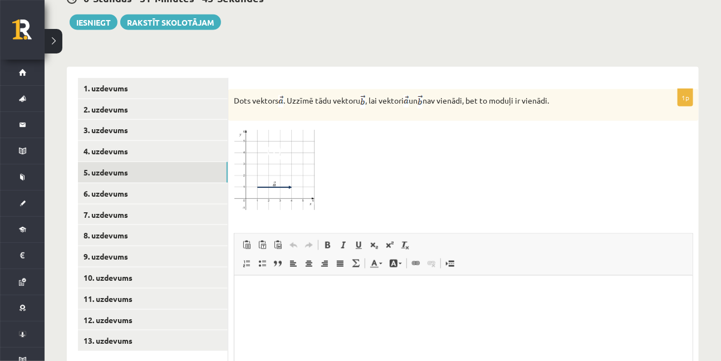
scroll to position [0, 0]
click at [93, 289] on link "11. uzdevums" at bounding box center [153, 299] width 150 height 21
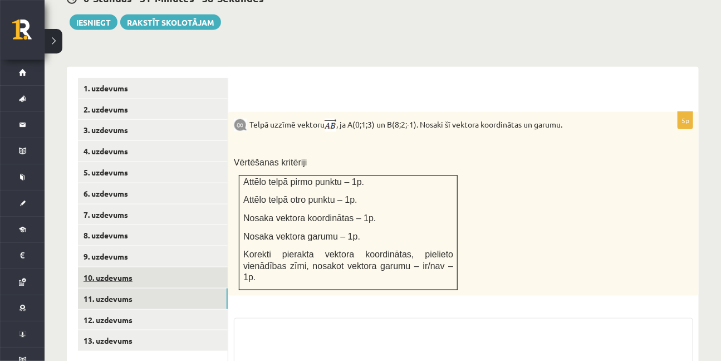
click at [106, 267] on link "10. uzdevums" at bounding box center [153, 277] width 150 height 21
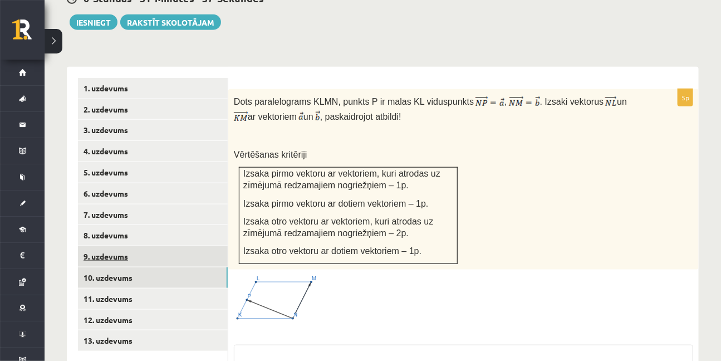
click at [109, 246] on link "9. uzdevums" at bounding box center [153, 256] width 150 height 21
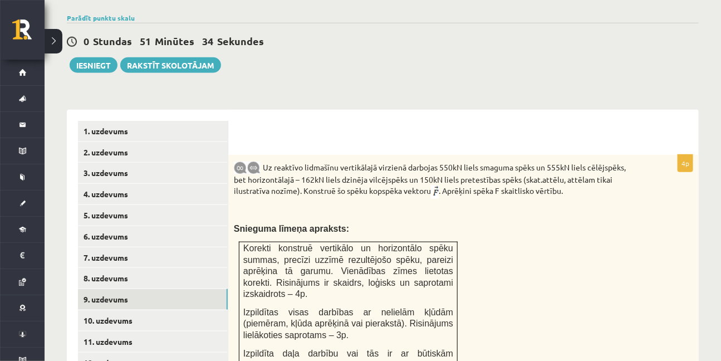
scroll to position [382, 0]
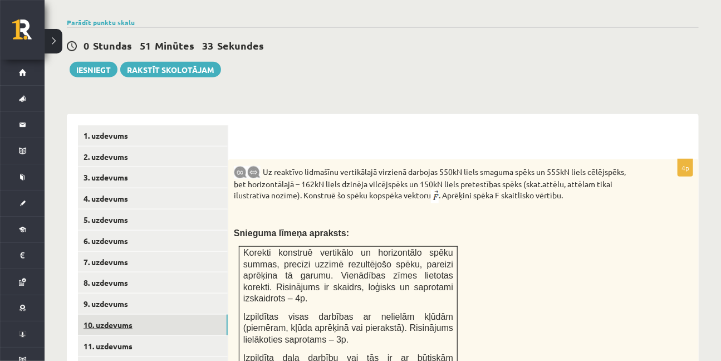
click at [94, 315] on link "10. uzdevums" at bounding box center [153, 325] width 150 height 21
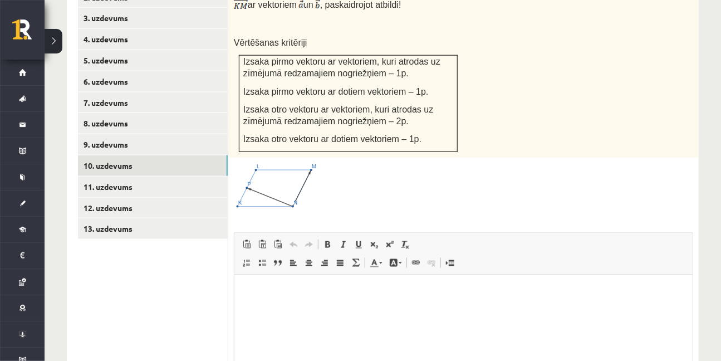
scroll to position [0, 0]
click at [111, 177] on link "11. uzdevums" at bounding box center [153, 187] width 150 height 21
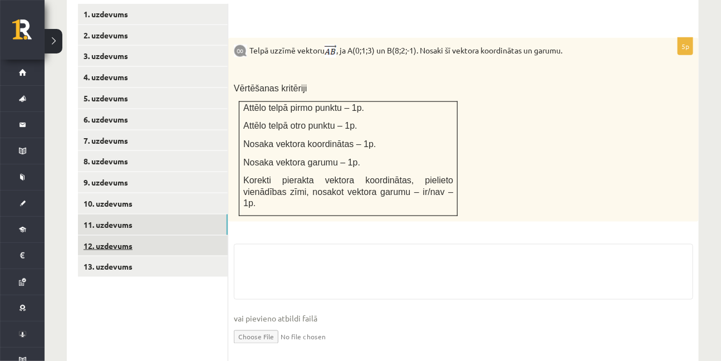
scroll to position [541, 0]
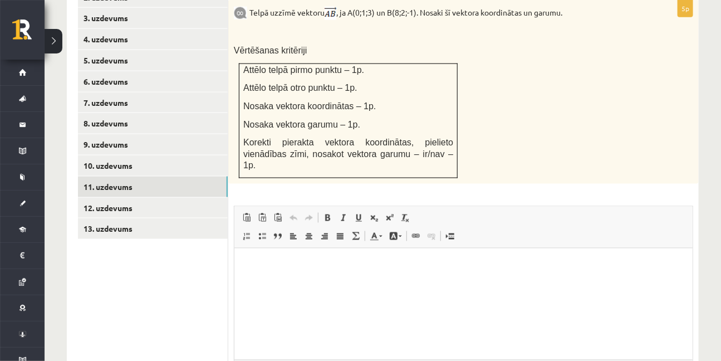
click at [114, 219] on ul "1. uzdevums 2. uzdevums 3. uzdevums 4. uzdevums 5. uzdevums 6. uzdevums 7. uzde…" at bounding box center [153, 202] width 150 height 472
click at [118, 218] on link "13. uzdevums" at bounding box center [153, 228] width 150 height 21
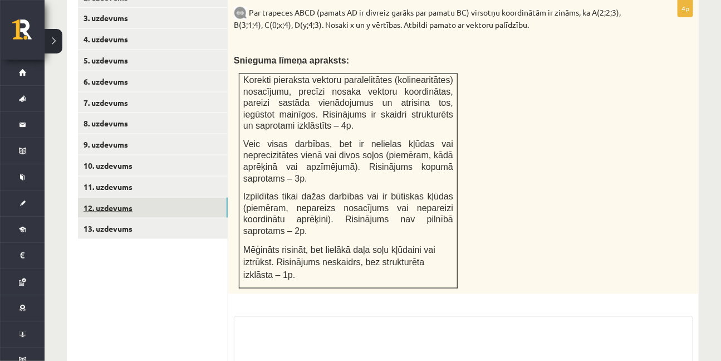
click at [127, 198] on link "12. uzdevums" at bounding box center [153, 208] width 150 height 21
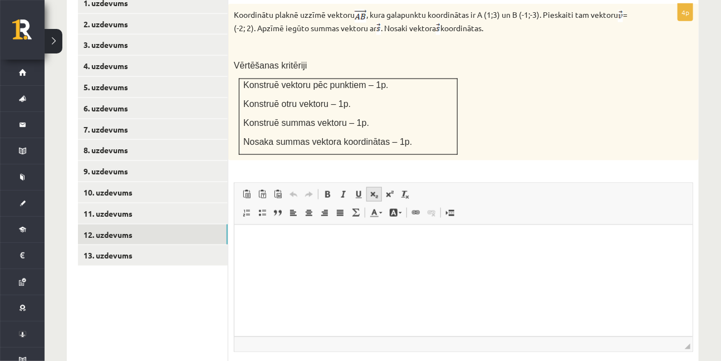
scroll to position [389, 0]
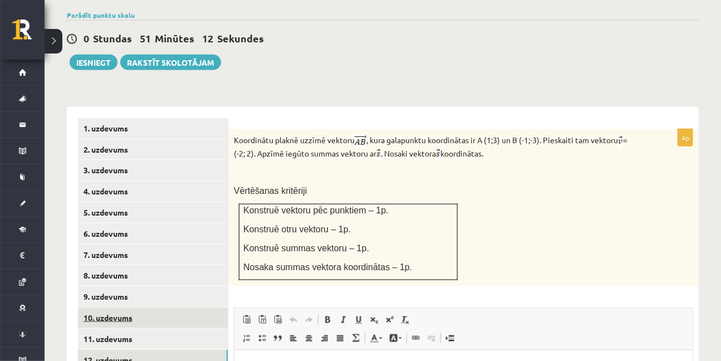
click at [109, 308] on link "10. uzdevums" at bounding box center [153, 318] width 150 height 21
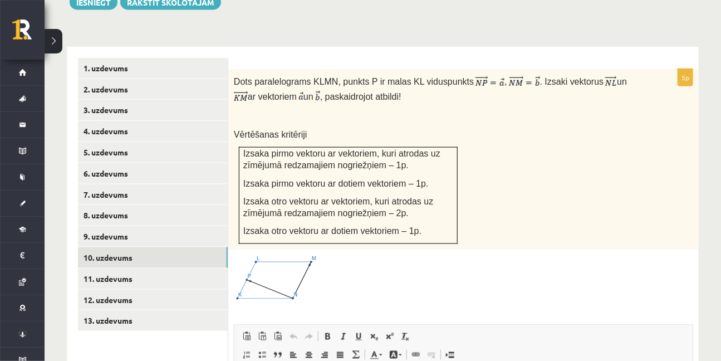
scroll to position [450, 0]
click at [148, 268] on link "11. uzdevums" at bounding box center [153, 278] width 150 height 21
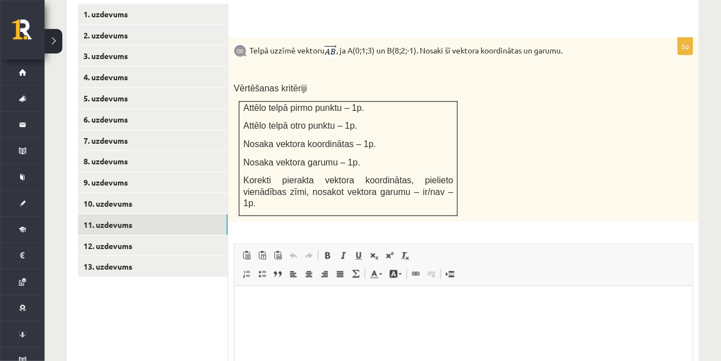
scroll to position [0, 0]
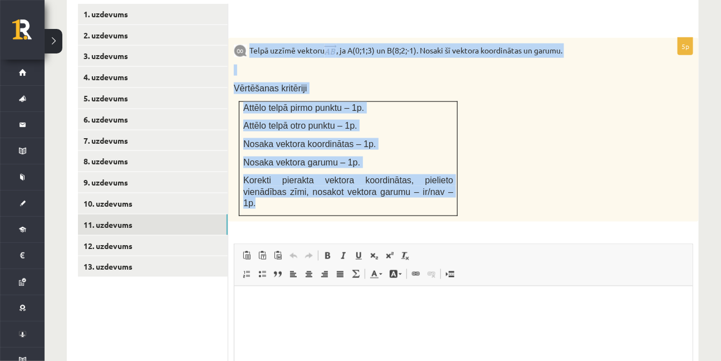
drag, startPoint x: 249, startPoint y: 24, endPoint x: 450, endPoint y: 166, distance: 245.8
click at [450, 166] on div "Telpā uzzīmē vektoru , ja A(0;1;3) un B(8;2;-1). Nosaki šī vektora koordinātas …" at bounding box center [463, 130] width 471 height 184
copy div "Telpā uzzīmē vektoru , ja A(0;1;3) un B(8;2;-1). Nosaki šī vektora koordinātas …"
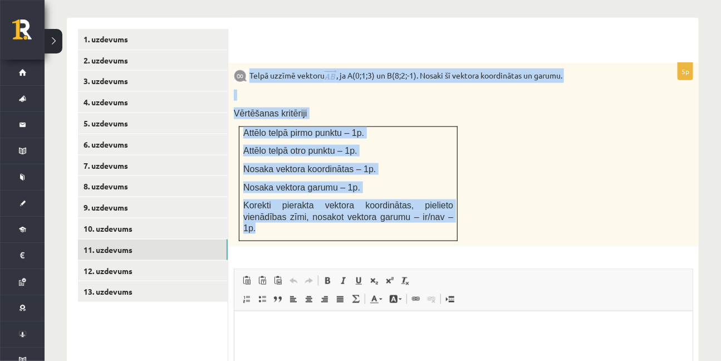
scroll to position [503, 0]
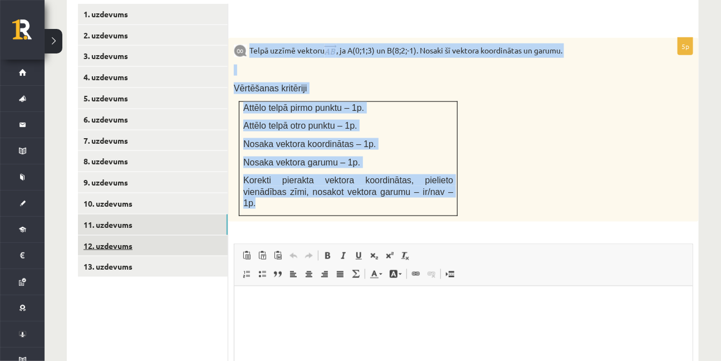
click at [112, 236] on link "12. uzdevums" at bounding box center [153, 246] width 150 height 21
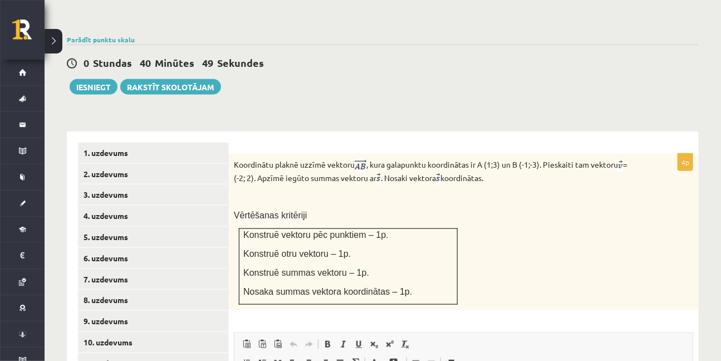
scroll to position [0, 0]
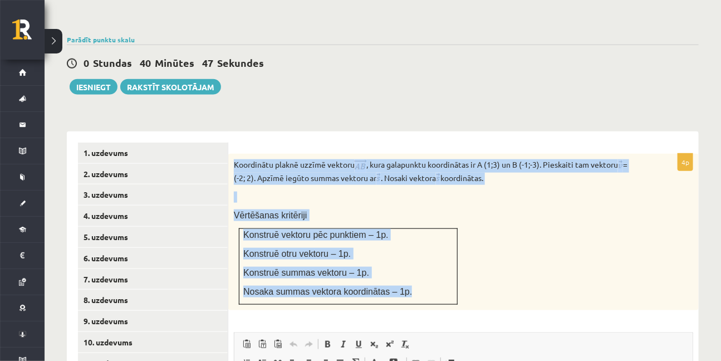
drag, startPoint x: 239, startPoint y: 142, endPoint x: 417, endPoint y: 277, distance: 224.2
click at [417, 277] on div "Koordinātu plaknē uzzīmē vektoru , kura galapunktu koordinātas ir A (1;3) un B …" at bounding box center [463, 232] width 471 height 157
copy div "Koordinātu plaknē uzzīmē vektoru , kura galapunktu koordinātas ir A (1;3) un B …"
click at [611, 242] on div "Koordinātu plaknē uzzīmē vektoru , kura galapunktu koordinātas ir A (1;3) un B …" at bounding box center [463, 232] width 471 height 157
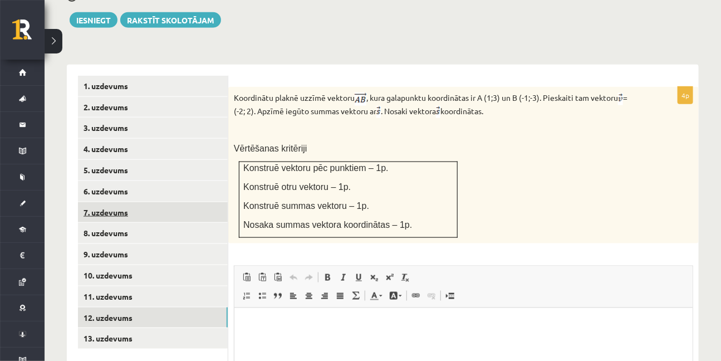
scroll to position [516, 0]
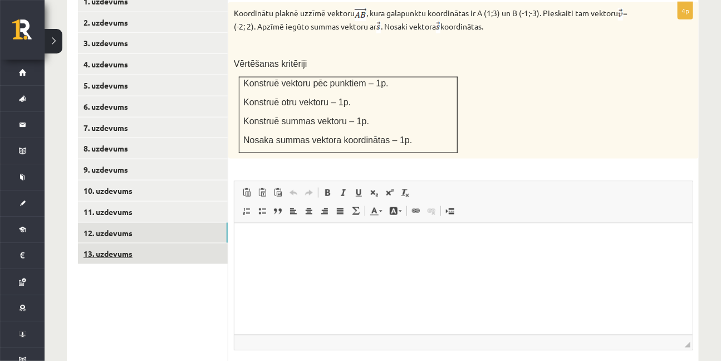
click at [114, 243] on link "13. uzdevums" at bounding box center [153, 253] width 150 height 21
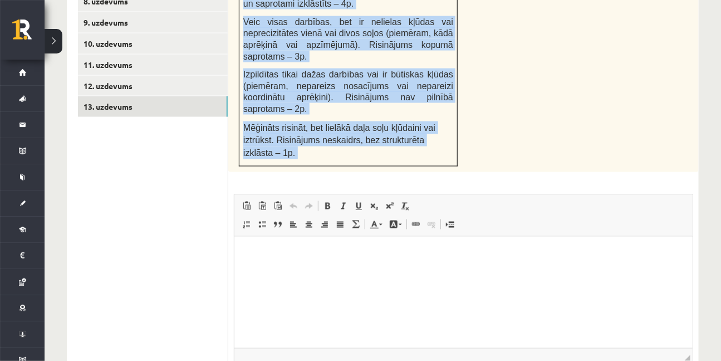
scroll to position [668, 0]
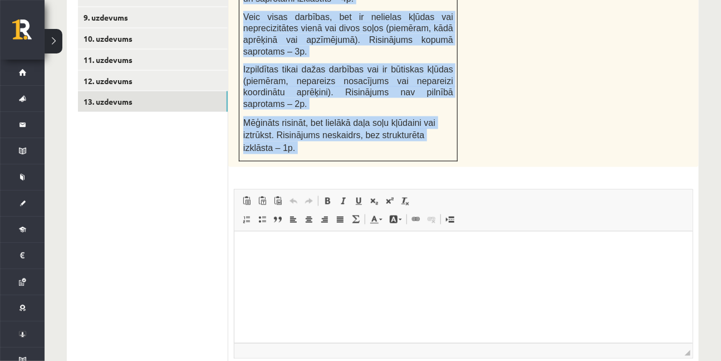
drag, startPoint x: 245, startPoint y: 158, endPoint x: 506, endPoint y: 128, distance: 262.9
click at [506, 128] on div "4p Par trapeces ABCD (pamats AD ir divreiz garāks par pamatu BC) virsotņu koord…" at bounding box center [463, 147] width 471 height 549
copy div "Lor ipsumdol SITA (consec AD el seddoei tempor inc utlabo ET) dolorema aliquaen…"
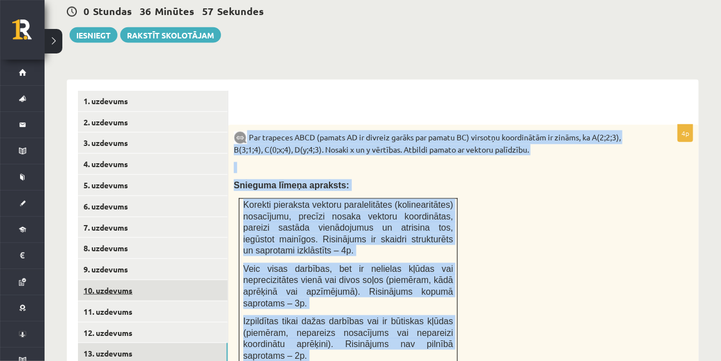
scroll to position [415, 0]
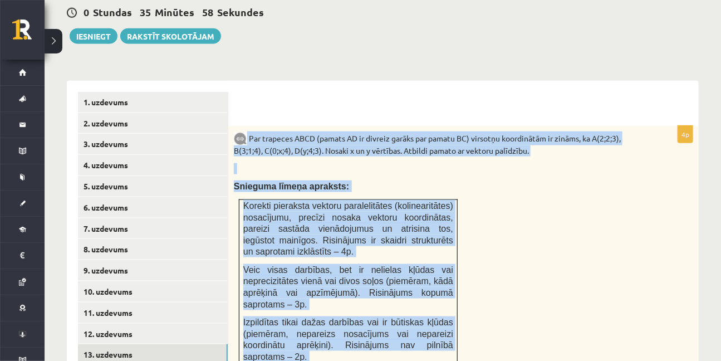
click at [510, 237] on div "Par trapeces ABCD (pamats AD ir divreiz garāks par pamatu BC) virsotņu koordinā…" at bounding box center [463, 273] width 471 height 295
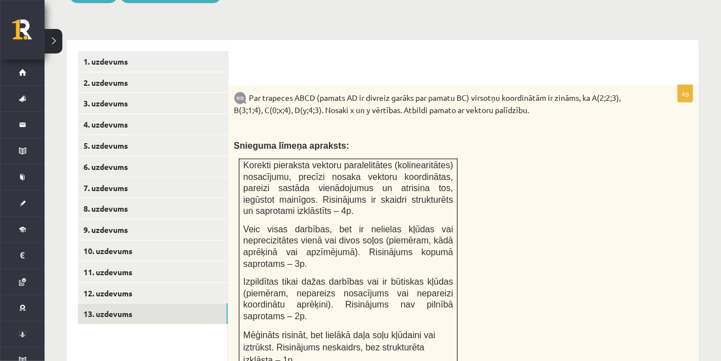
scroll to position [465, 0]
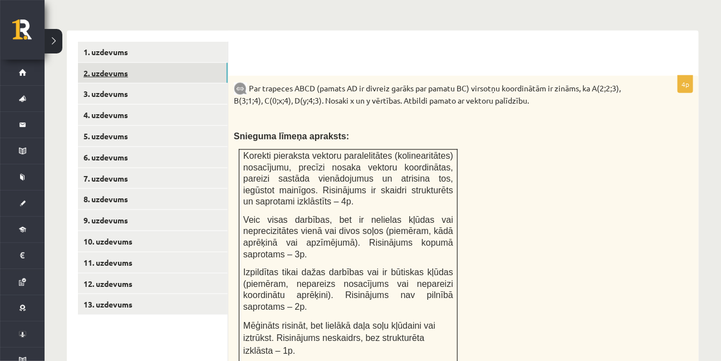
click at [119, 63] on link "2. uzdevums" at bounding box center [153, 73] width 150 height 21
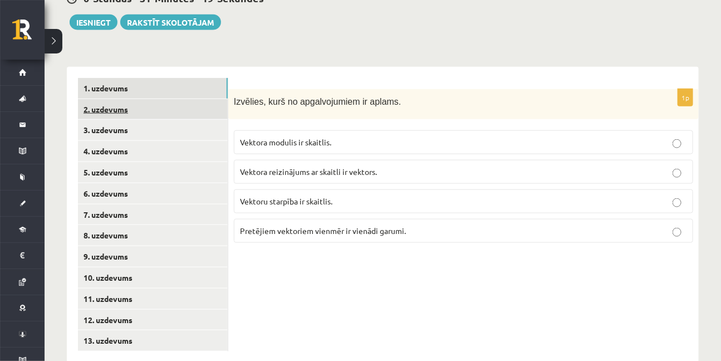
click at [108, 99] on link "2. uzdevums" at bounding box center [153, 109] width 150 height 21
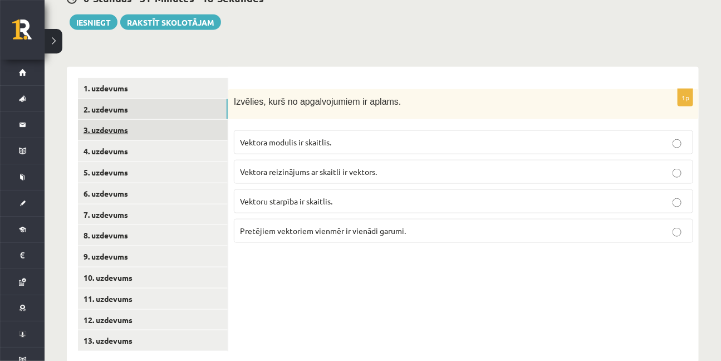
click at [111, 120] on link "3. uzdevums" at bounding box center [153, 130] width 150 height 21
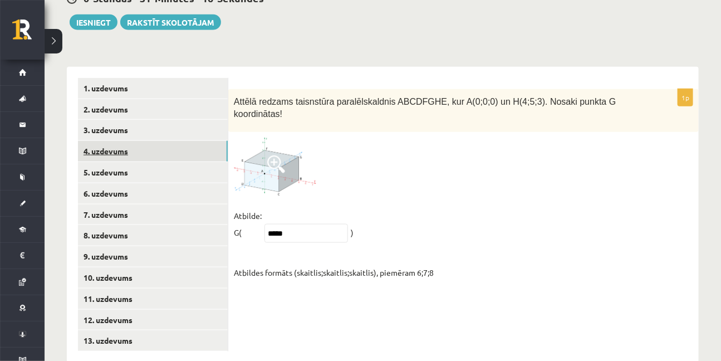
click at [112, 141] on link "4. uzdevums" at bounding box center [153, 151] width 150 height 21
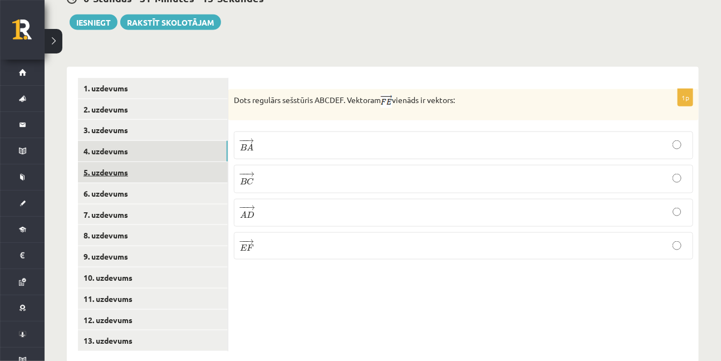
click at [125, 162] on link "5. uzdevums" at bounding box center [153, 172] width 150 height 21
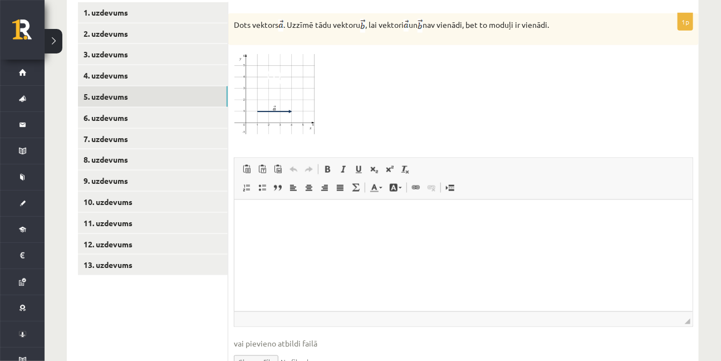
scroll to position [532, 0]
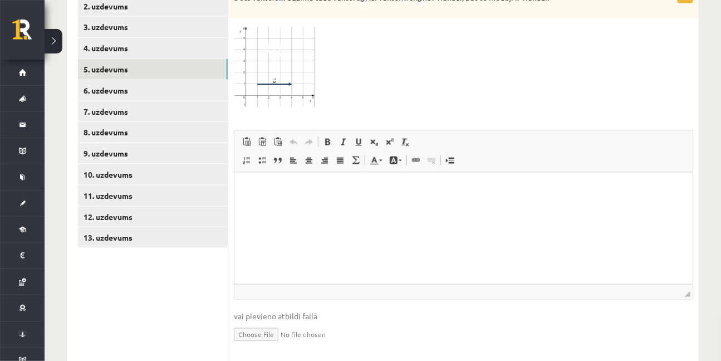
click at [252, 323] on input "file" at bounding box center [464, 334] width 460 height 23
click at [270, 323] on input "file" at bounding box center [464, 334] width 460 height 23
type input "**********"
click at [270, 345] on link "Iesniegtā atbilde" at bounding box center [264, 351] width 60 height 12
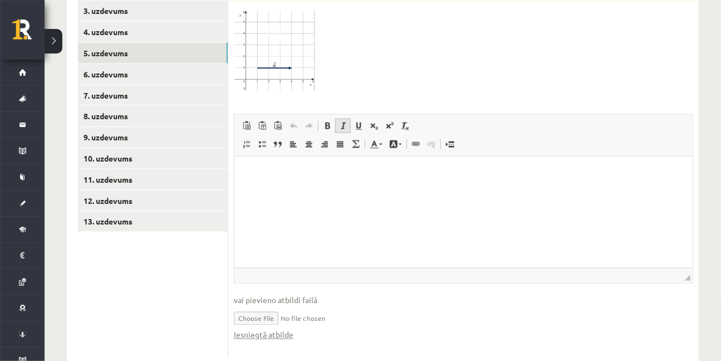
scroll to position [554, 0]
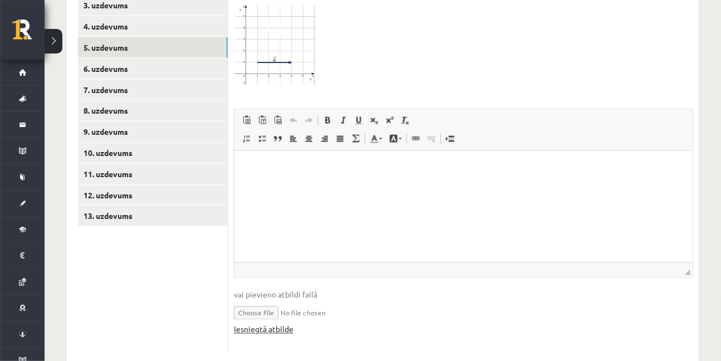
click at [258, 324] on link "Iesniegtā atbilde" at bounding box center [264, 330] width 60 height 12
click at [299, 301] on input "file" at bounding box center [464, 312] width 460 height 23
drag, startPoint x: 370, startPoint y: 289, endPoint x: 304, endPoint y: 286, distance: 66.4
click at [304, 301] on input "file" at bounding box center [464, 312] width 460 height 23
drag, startPoint x: 301, startPoint y: 304, endPoint x: 232, endPoint y: 304, distance: 69.6
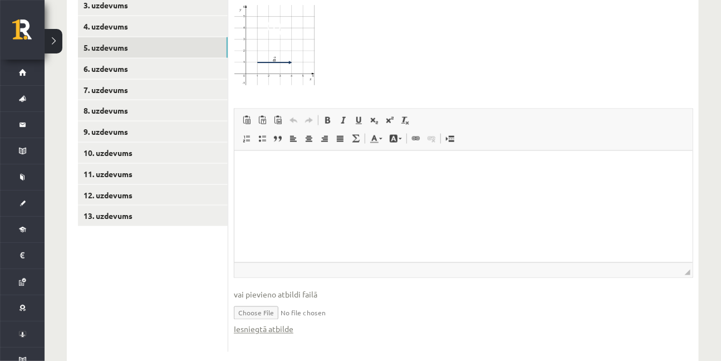
drag, startPoint x: 232, startPoint y: 304, endPoint x: 326, endPoint y: 322, distance: 95.8
click at [326, 321] on div "1p Dots vektors . Uzzīmē tādu vektoru , lai vektori un nav vienādi, bet to modu…" at bounding box center [463, 158] width 471 height 388
drag, startPoint x: 275, startPoint y: 305, endPoint x: 425, endPoint y: 309, distance: 149.4
click at [425, 324] on div "Iesniegtā atbilde" at bounding box center [464, 330] width 460 height 12
click at [264, 301] on input "file" at bounding box center [464, 312] width 460 height 23
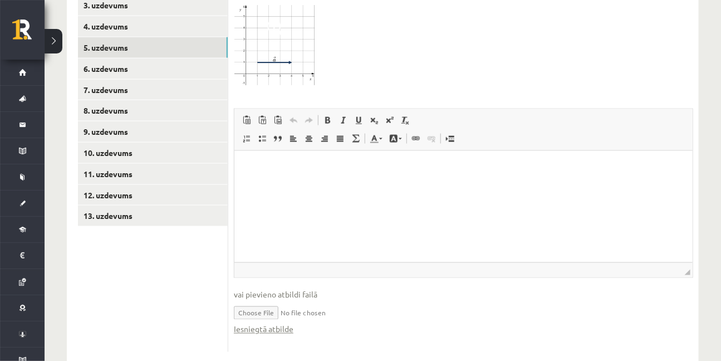
type input "**********"
click at [255, 324] on link "Iesniegtā atbilde" at bounding box center [264, 330] width 60 height 12
click at [320, 301] on input "file" at bounding box center [464, 312] width 460 height 23
drag, startPoint x: 365, startPoint y: 286, endPoint x: 268, endPoint y: 287, distance: 97.5
click at [268, 301] on input "file" at bounding box center [464, 312] width 460 height 23
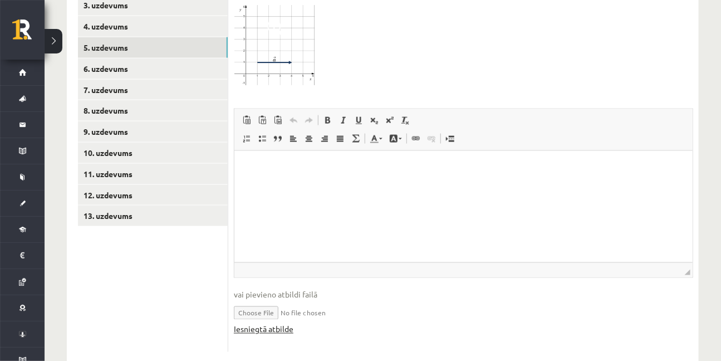
click at [272, 324] on link "Iesniegtā atbilde" at bounding box center [264, 330] width 60 height 12
click at [121, 206] on link "13. uzdevums" at bounding box center [153, 216] width 150 height 21
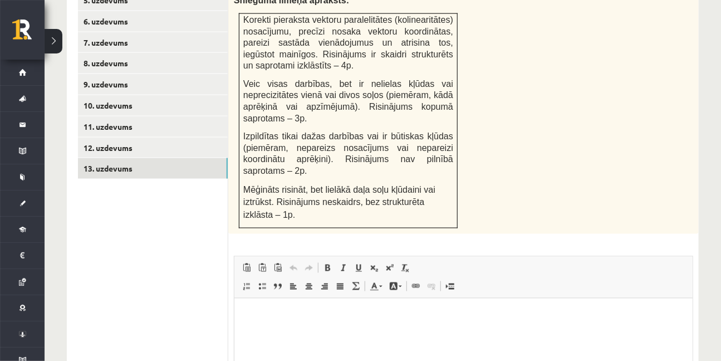
scroll to position [712, 0]
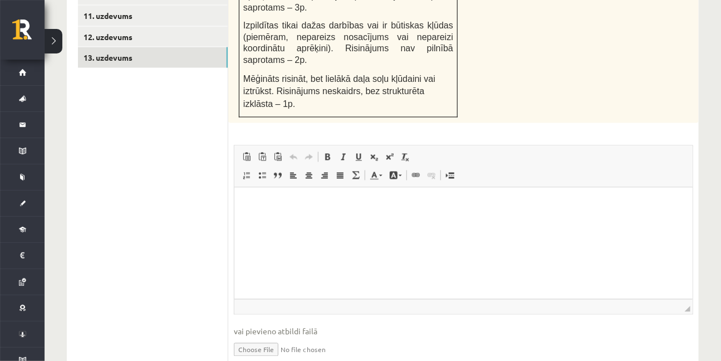
click at [238, 338] on input "file" at bounding box center [464, 349] width 460 height 23
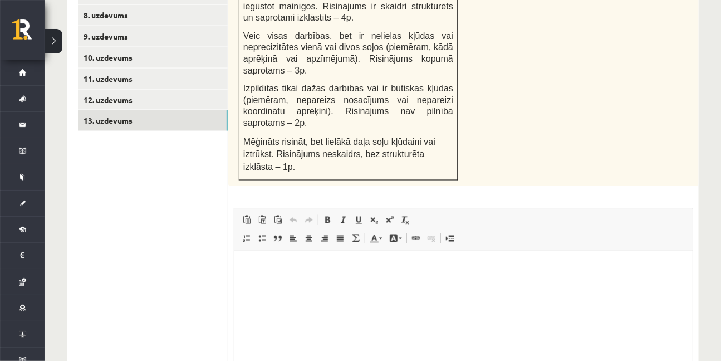
scroll to position [560, 0]
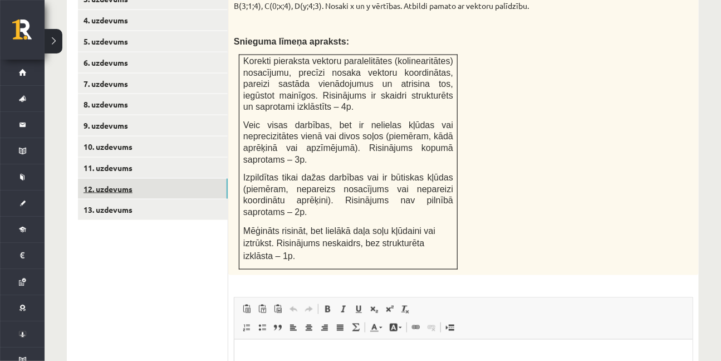
click at [114, 179] on link "12. uzdevums" at bounding box center [153, 189] width 150 height 21
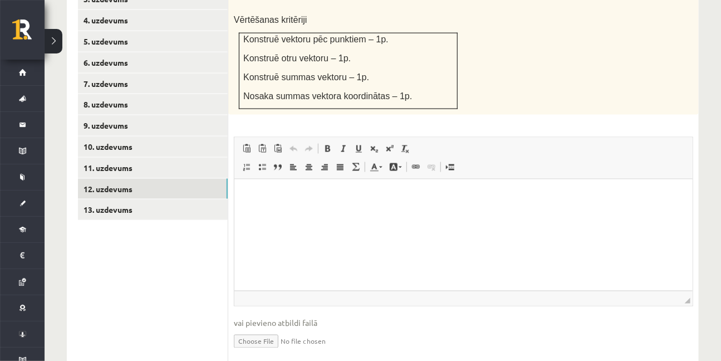
scroll to position [0, 0]
click at [274, 329] on input "file" at bounding box center [464, 340] width 460 height 23
type input "**********"
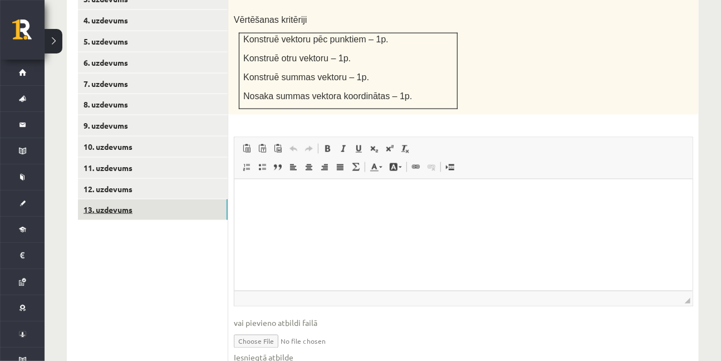
click at [111, 199] on link "13. uzdevums" at bounding box center [153, 209] width 150 height 21
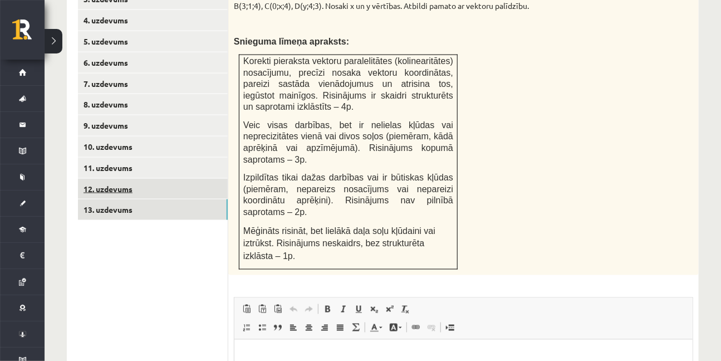
click at [116, 179] on link "12. uzdevums" at bounding box center [153, 189] width 150 height 21
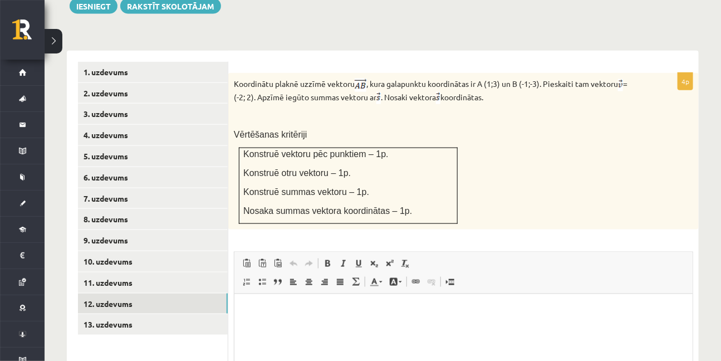
scroll to position [408, 0]
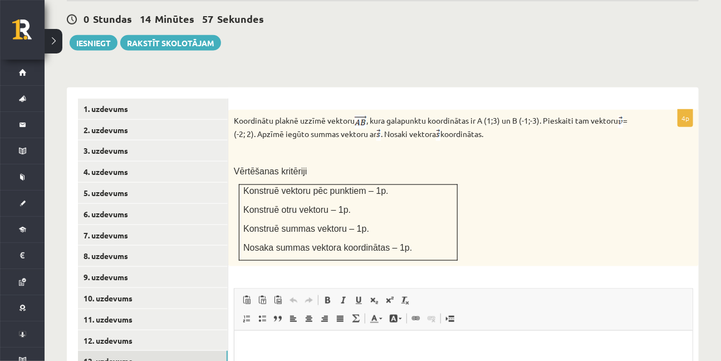
click at [120, 351] on link "13. uzdevums" at bounding box center [153, 361] width 150 height 21
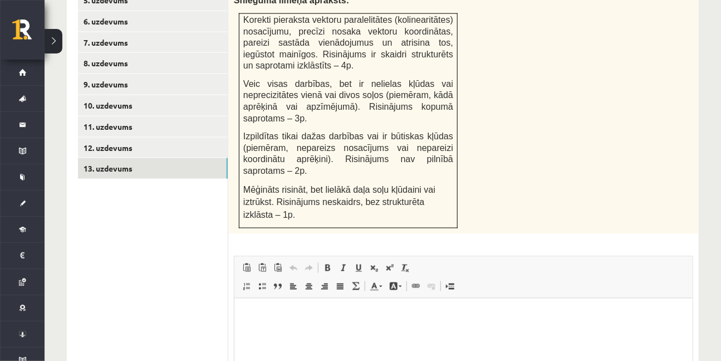
scroll to position [712, 0]
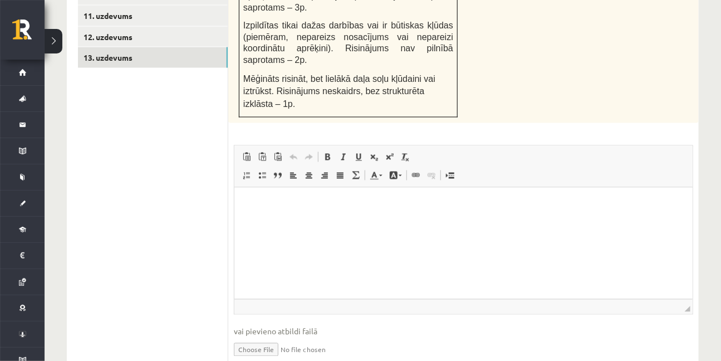
click at [258, 338] on input "file" at bounding box center [464, 349] width 460 height 23
type input "**********"
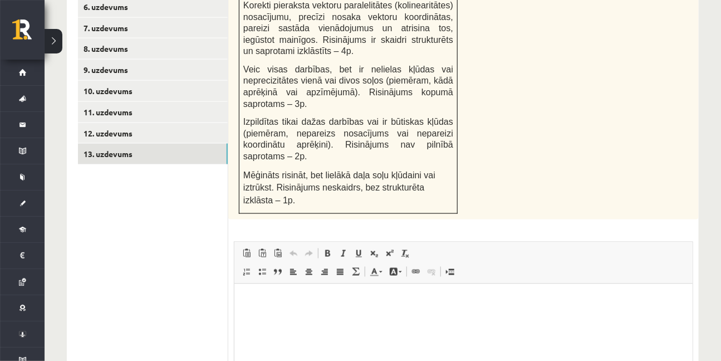
scroll to position [611, 0]
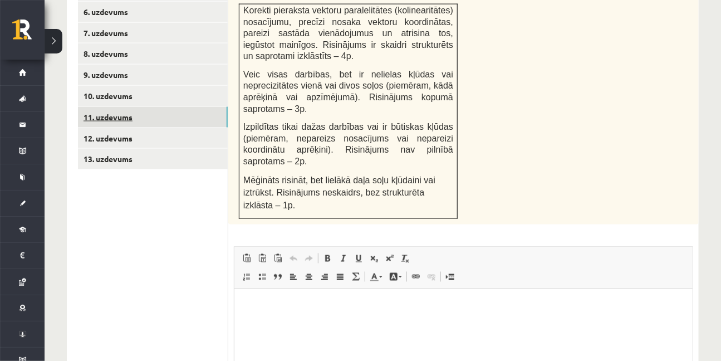
click at [118, 107] on link "11. uzdevums" at bounding box center [153, 117] width 150 height 21
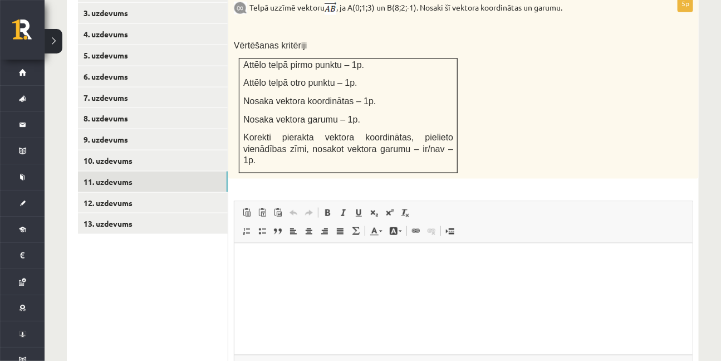
scroll to position [614, 0]
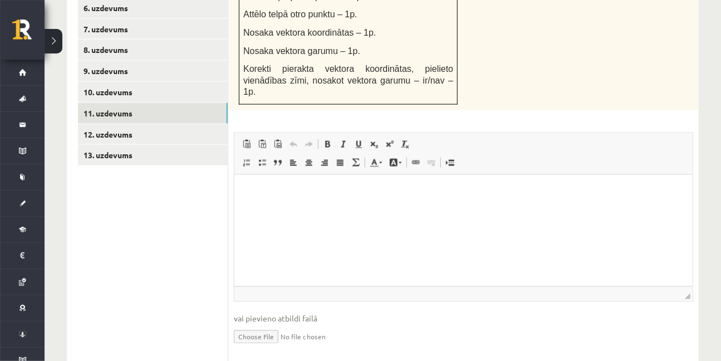
click at [275, 325] on input "file" at bounding box center [464, 336] width 460 height 23
type input "**********"
click at [186, 197] on ul "1. uzdevums 2. uzdevums 3. uzdevums 4. uzdevums 5. uzdevums 6. uzdevums 7. uzde…" at bounding box center [153, 134] width 150 height 484
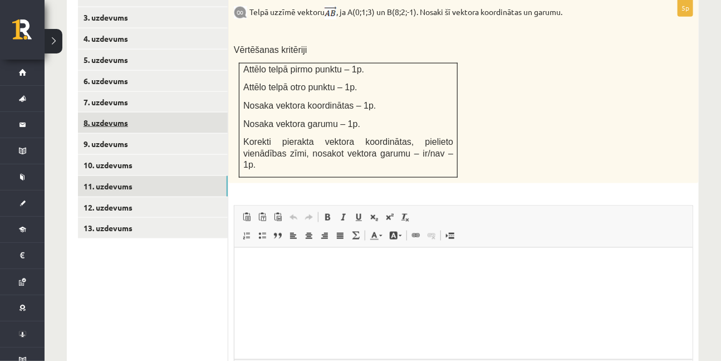
scroll to position [513, 0]
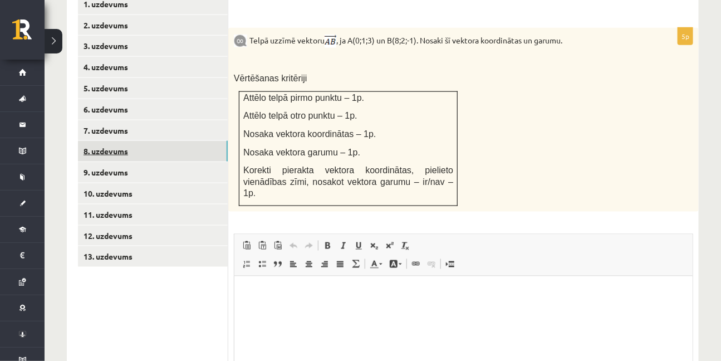
click at [111, 141] on link "8. uzdevums" at bounding box center [153, 151] width 150 height 21
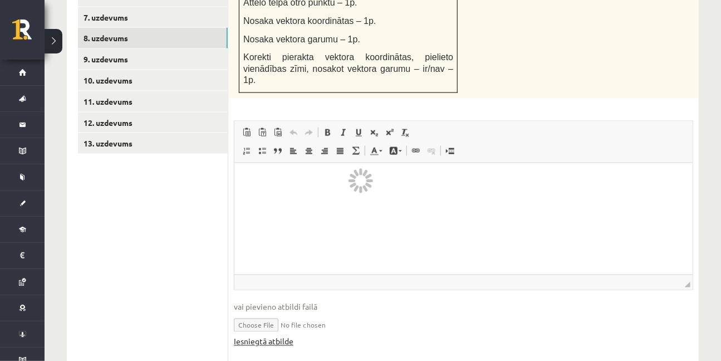
scroll to position [533, 0]
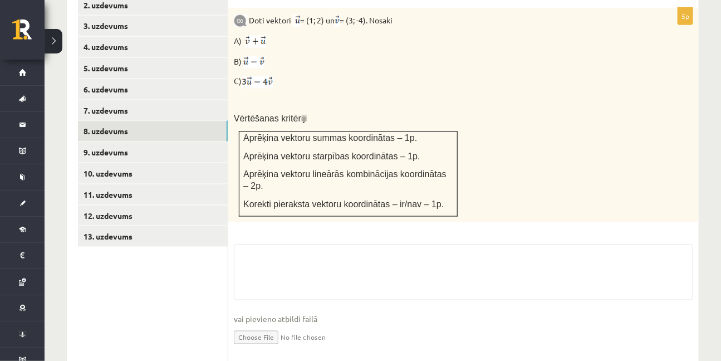
click at [270, 325] on input "file" at bounding box center [464, 336] width 460 height 23
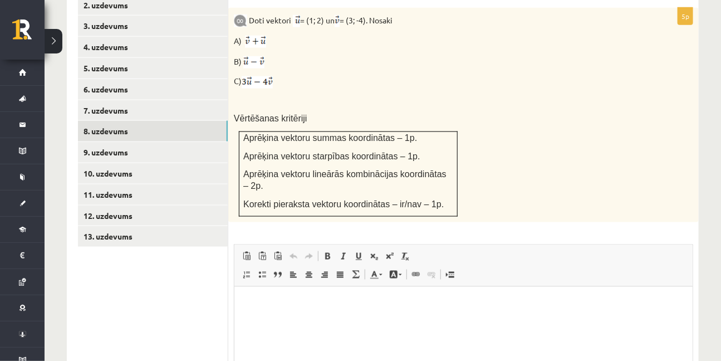
scroll to position [0, 0]
type input "**********"
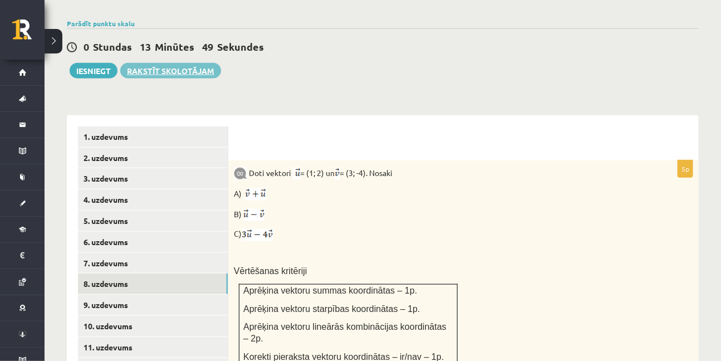
scroll to position [382, 0]
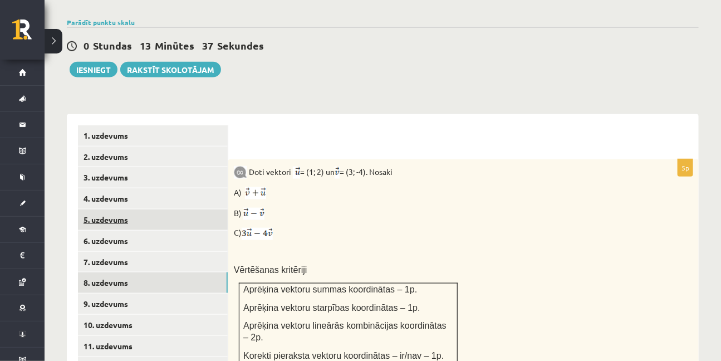
click at [94, 209] on link "5. uzdevums" at bounding box center [153, 219] width 150 height 21
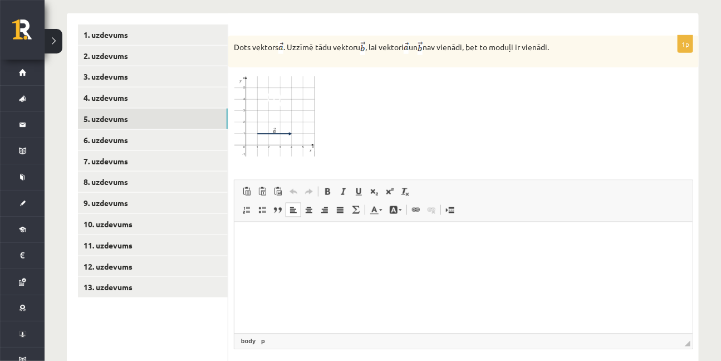
scroll to position [0, 0]
type input "**********"
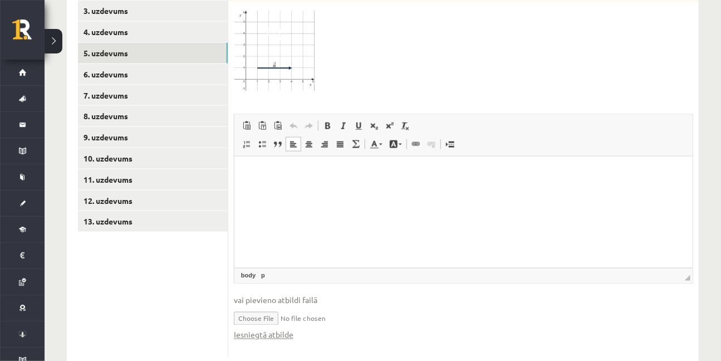
scroll to position [554, 0]
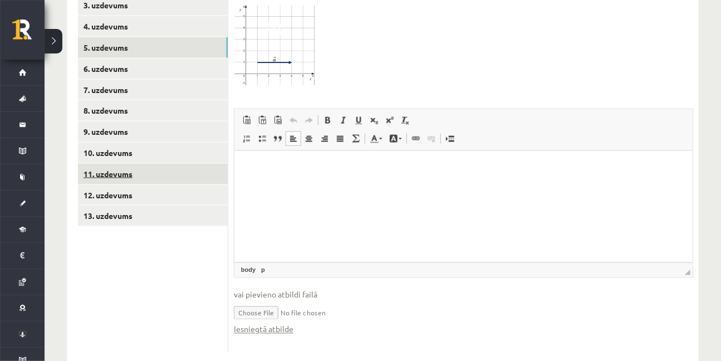
click at [123, 164] on link "11. uzdevums" at bounding box center [153, 174] width 150 height 21
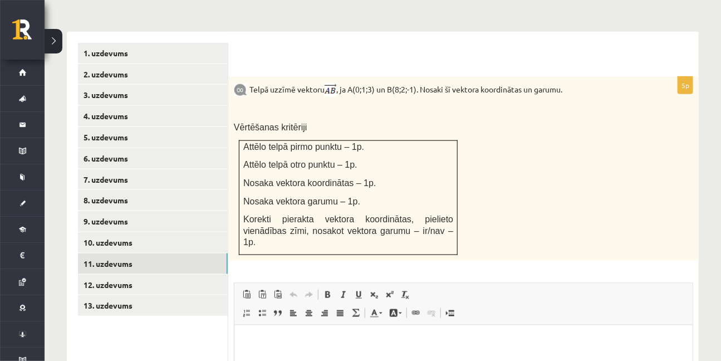
scroll to position [616, 0]
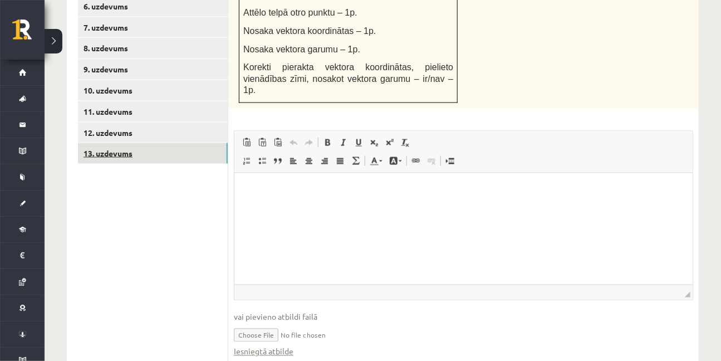
click at [113, 143] on link "13. uzdevums" at bounding box center [153, 153] width 150 height 21
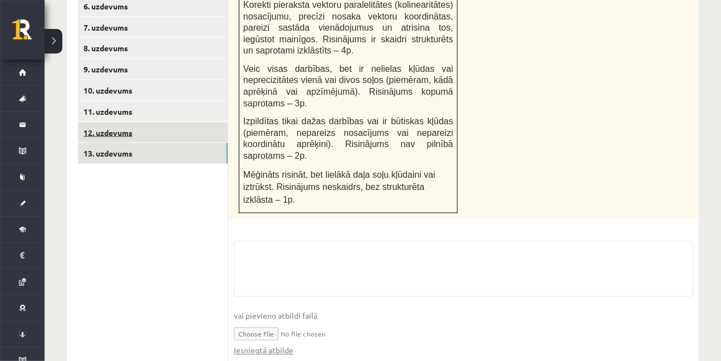
click at [119, 123] on link "12. uzdevums" at bounding box center [153, 133] width 150 height 21
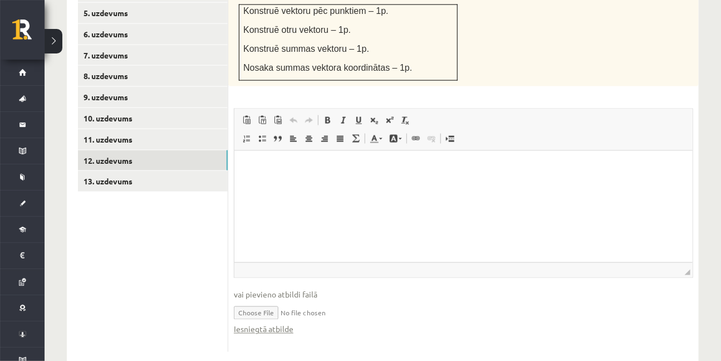
scroll to position [0, 0]
click at [118, 171] on link "13. uzdevums" at bounding box center [153, 181] width 150 height 21
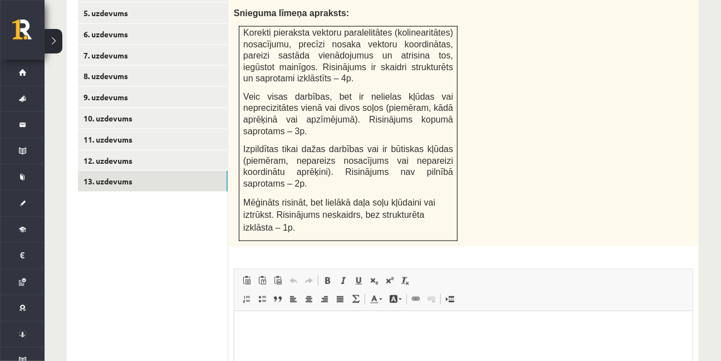
scroll to position [724, 0]
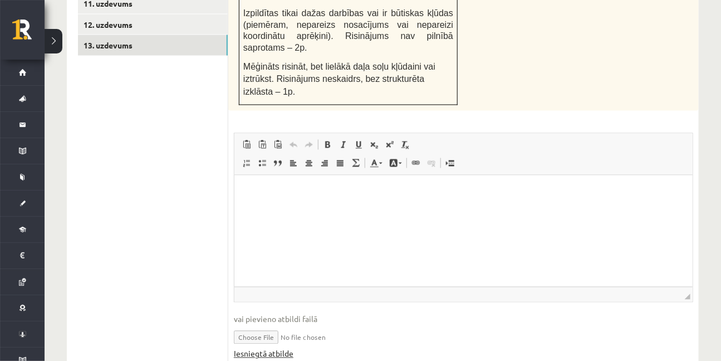
click at [272, 348] on link "Iesniegtā atbilde" at bounding box center [264, 354] width 60 height 12
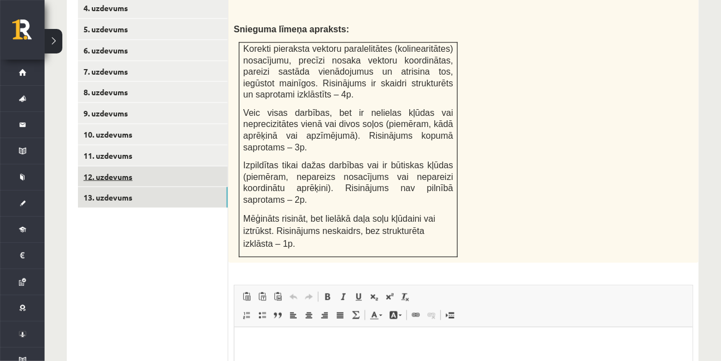
click at [97, 167] on link "12. uzdevums" at bounding box center [153, 177] width 150 height 21
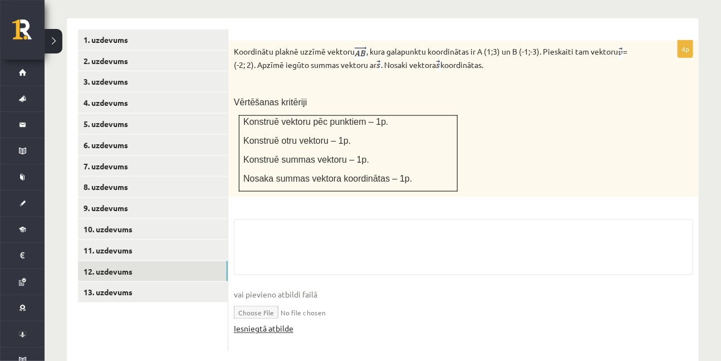
scroll to position [572, 0]
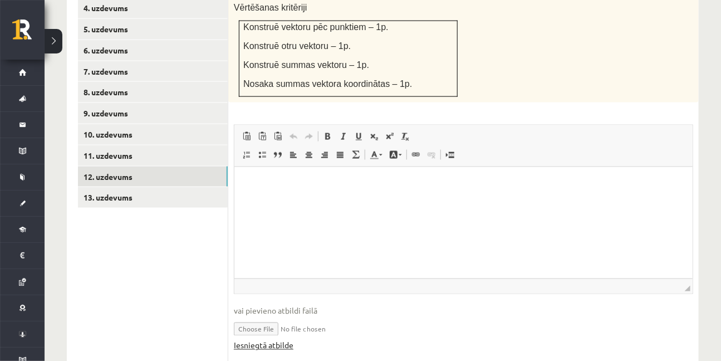
click at [279, 317] on input "file" at bounding box center [464, 328] width 460 height 23
click at [274, 340] on link "Iesniegtā atbilde" at bounding box center [264, 346] width 60 height 12
click at [124, 145] on link "11. uzdevums" at bounding box center [153, 155] width 150 height 21
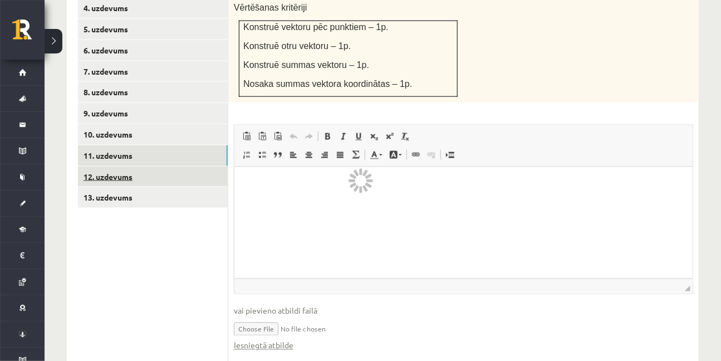
scroll to position [515, 0]
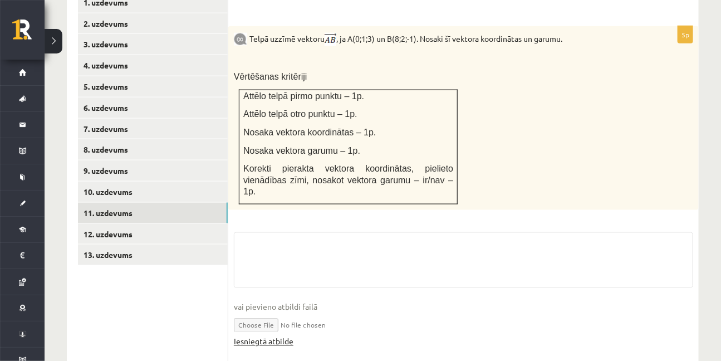
click at [281, 336] on link "Iesniegtā atbilde" at bounding box center [264, 342] width 60 height 12
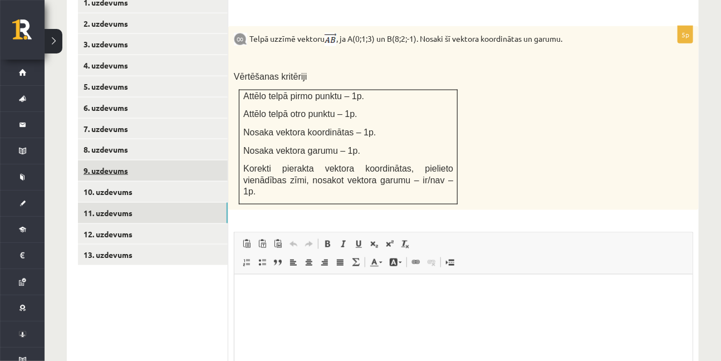
scroll to position [0, 0]
click at [107, 160] on link "9. uzdevums" at bounding box center [153, 170] width 150 height 21
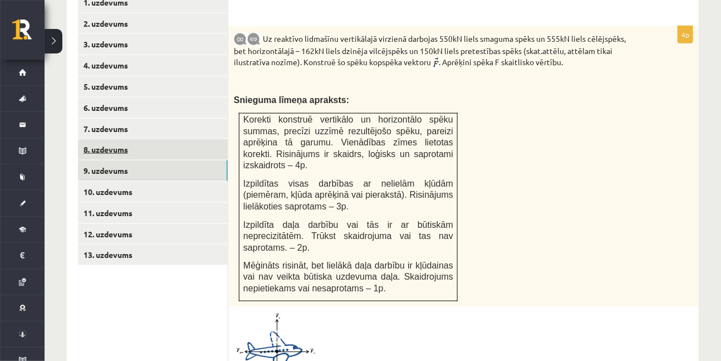
click at [107, 139] on link "8. uzdevums" at bounding box center [153, 149] width 150 height 21
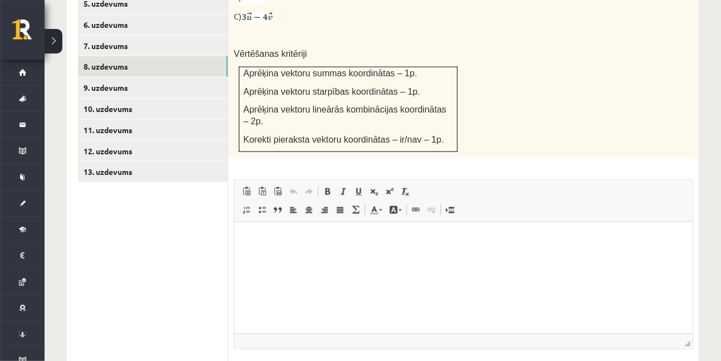
scroll to position [656, 0]
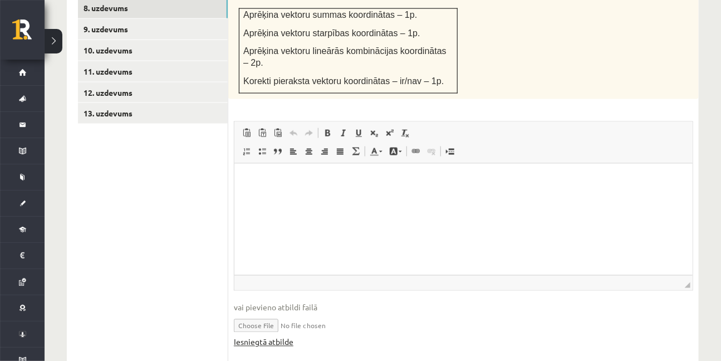
click at [269, 336] on link "Iesniegtā atbilde" at bounding box center [264, 342] width 60 height 12
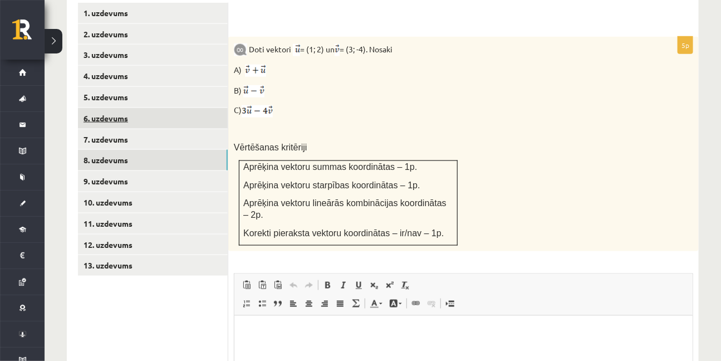
click at [101, 108] on link "6. uzdevums" at bounding box center [153, 118] width 150 height 21
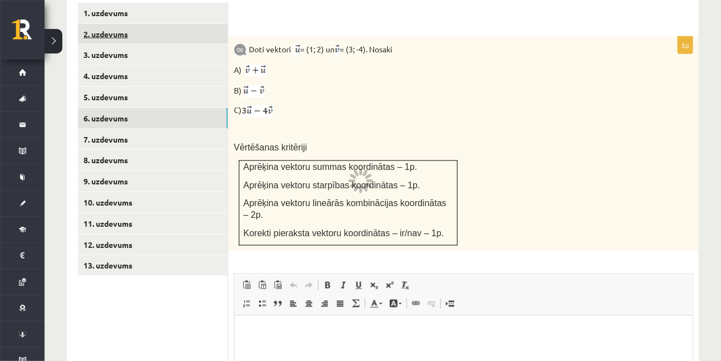
scroll to position [429, 0]
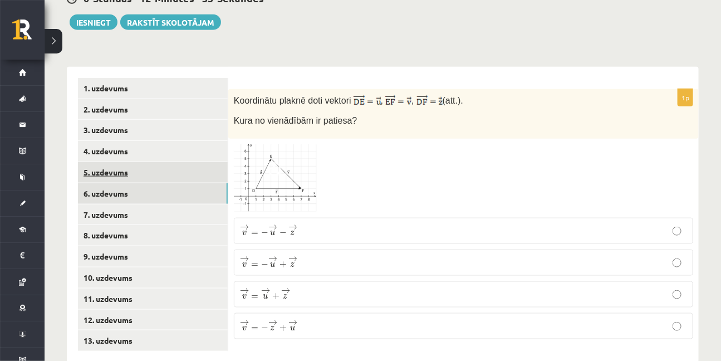
click at [110, 162] on link "5. uzdevums" at bounding box center [153, 172] width 150 height 21
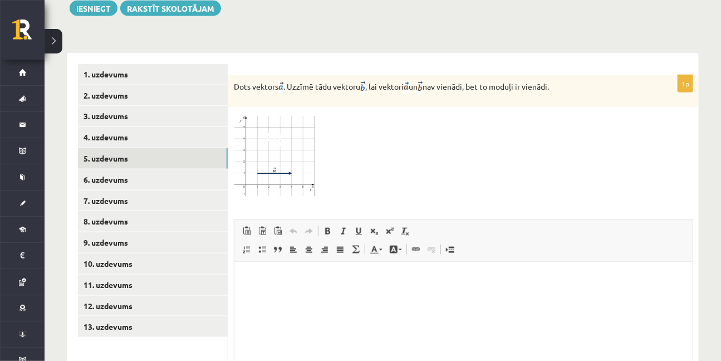
scroll to position [0, 0]
click at [263, 295] on html at bounding box center [463, 278] width 458 height 34
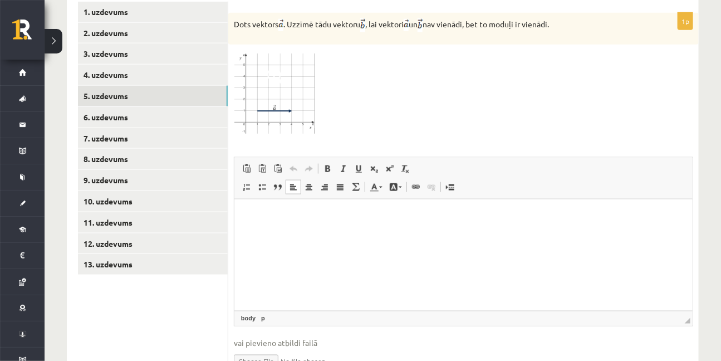
scroll to position [554, 0]
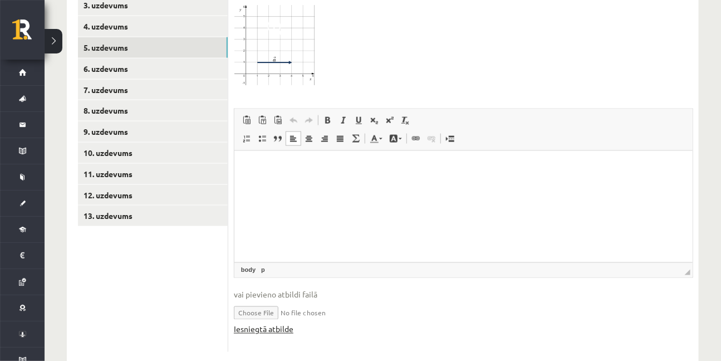
click at [259, 324] on link "Iesniegtā atbilde" at bounding box center [264, 330] width 60 height 12
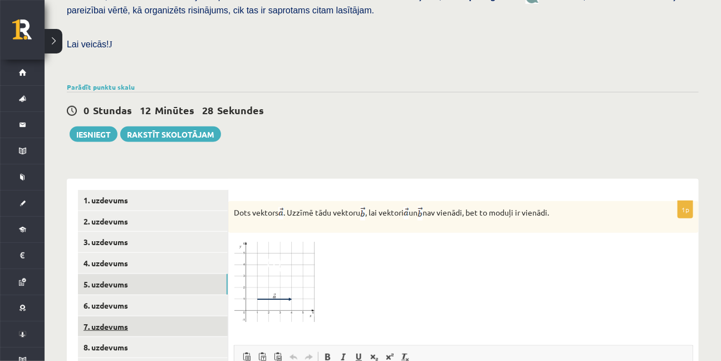
scroll to position [301, 0]
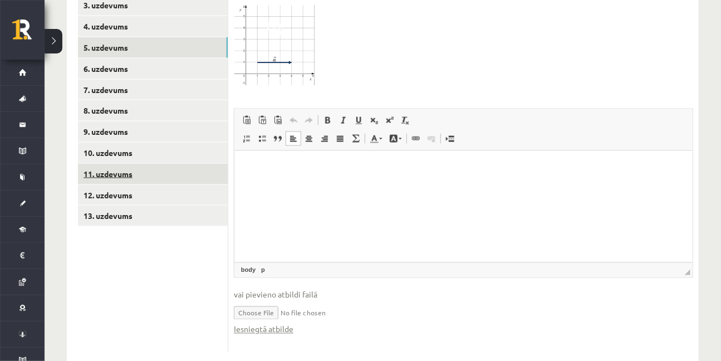
click at [121, 164] on link "11. uzdevums" at bounding box center [153, 174] width 150 height 21
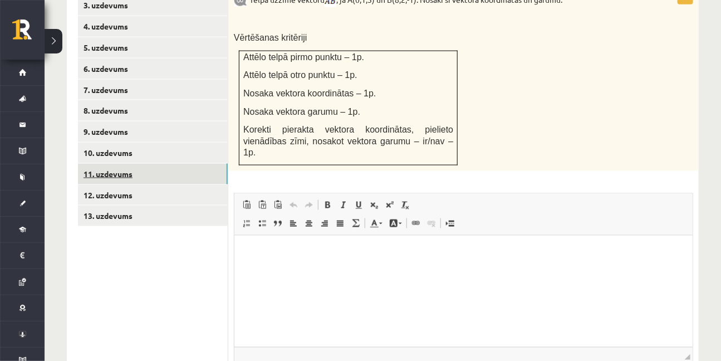
scroll to position [0, 0]
click at [136, 143] on link "10. uzdevums" at bounding box center [153, 153] width 150 height 21
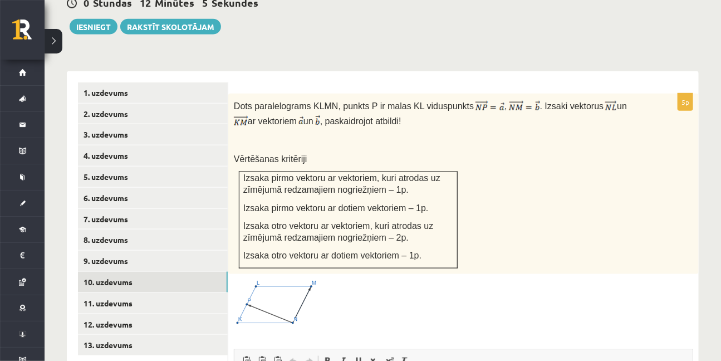
scroll to position [452, 0]
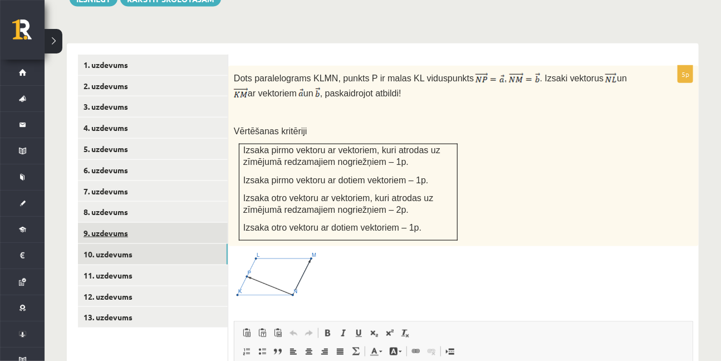
click at [97, 223] on link "9. uzdevums" at bounding box center [153, 233] width 150 height 21
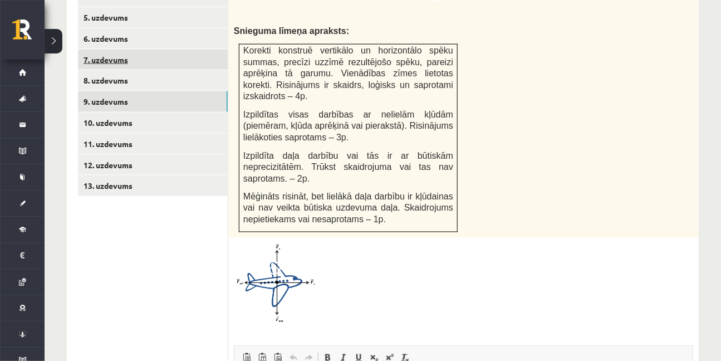
scroll to position [493, 0]
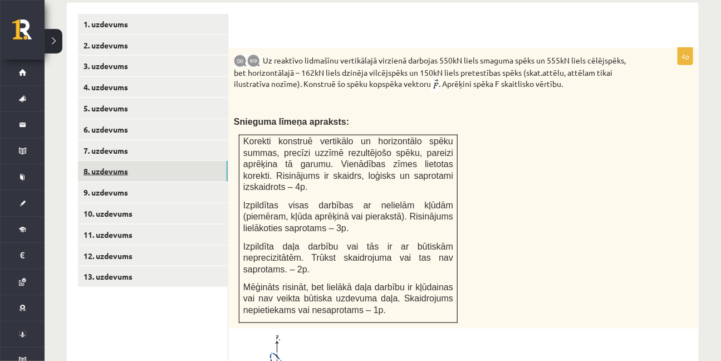
click at [98, 161] on link "8. uzdevums" at bounding box center [153, 171] width 150 height 21
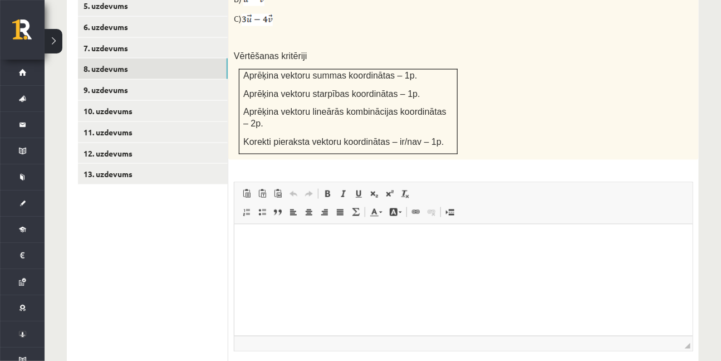
scroll to position [596, 0]
click at [104, 37] on link "7. uzdevums" at bounding box center [153, 47] width 150 height 21
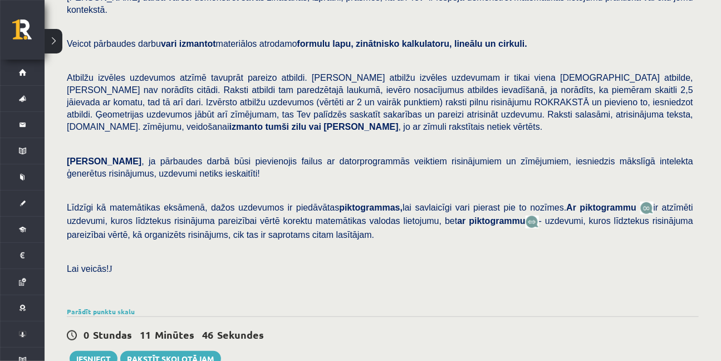
scroll to position [74, 0]
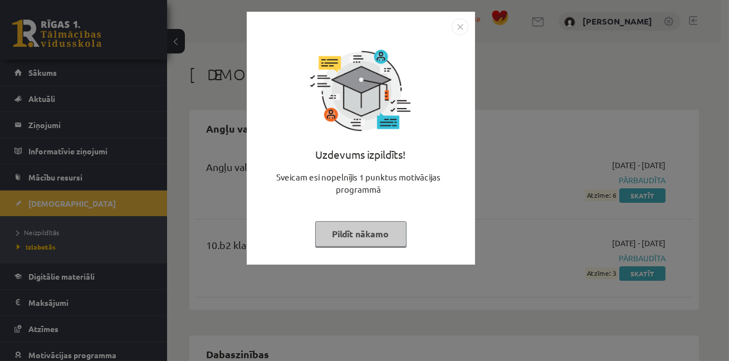
click at [335, 235] on button "Pildīt nākamo" at bounding box center [360, 234] width 91 height 26
